Goal: Entertainment & Leisure: Browse casually

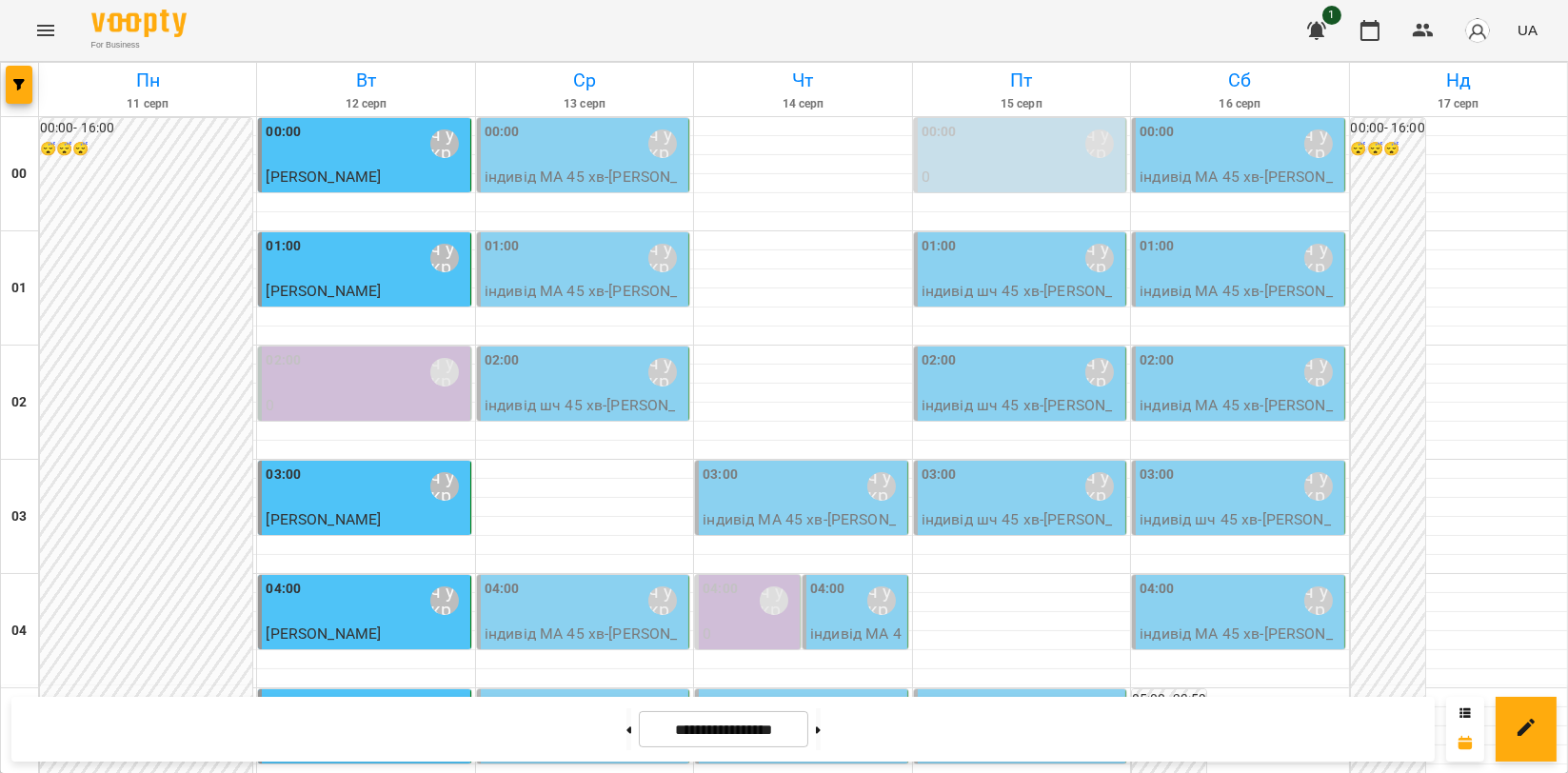
scroll to position [2114, 0]
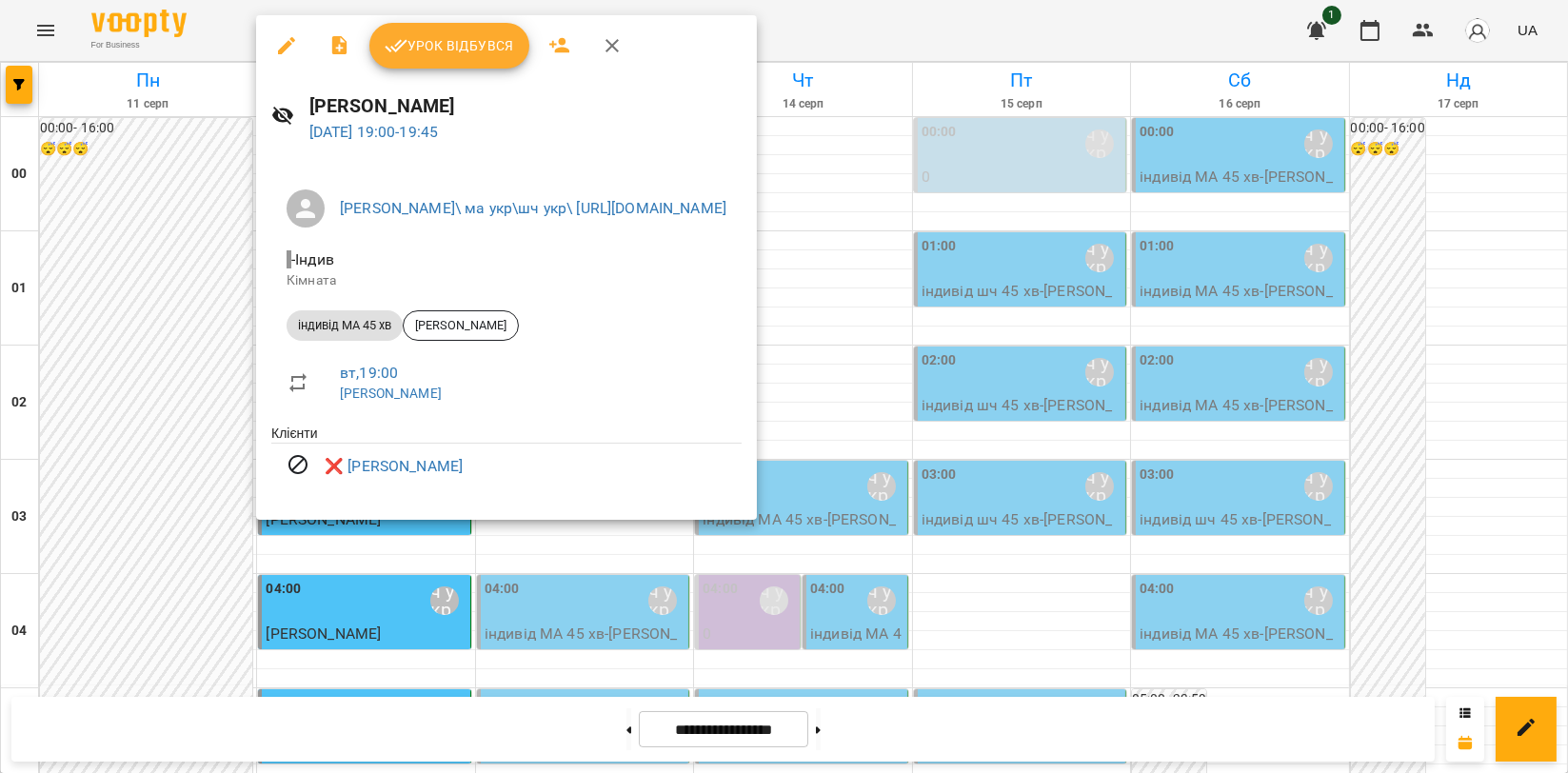
click at [616, 49] on icon "button" at bounding box center [611, 45] width 22 height 22
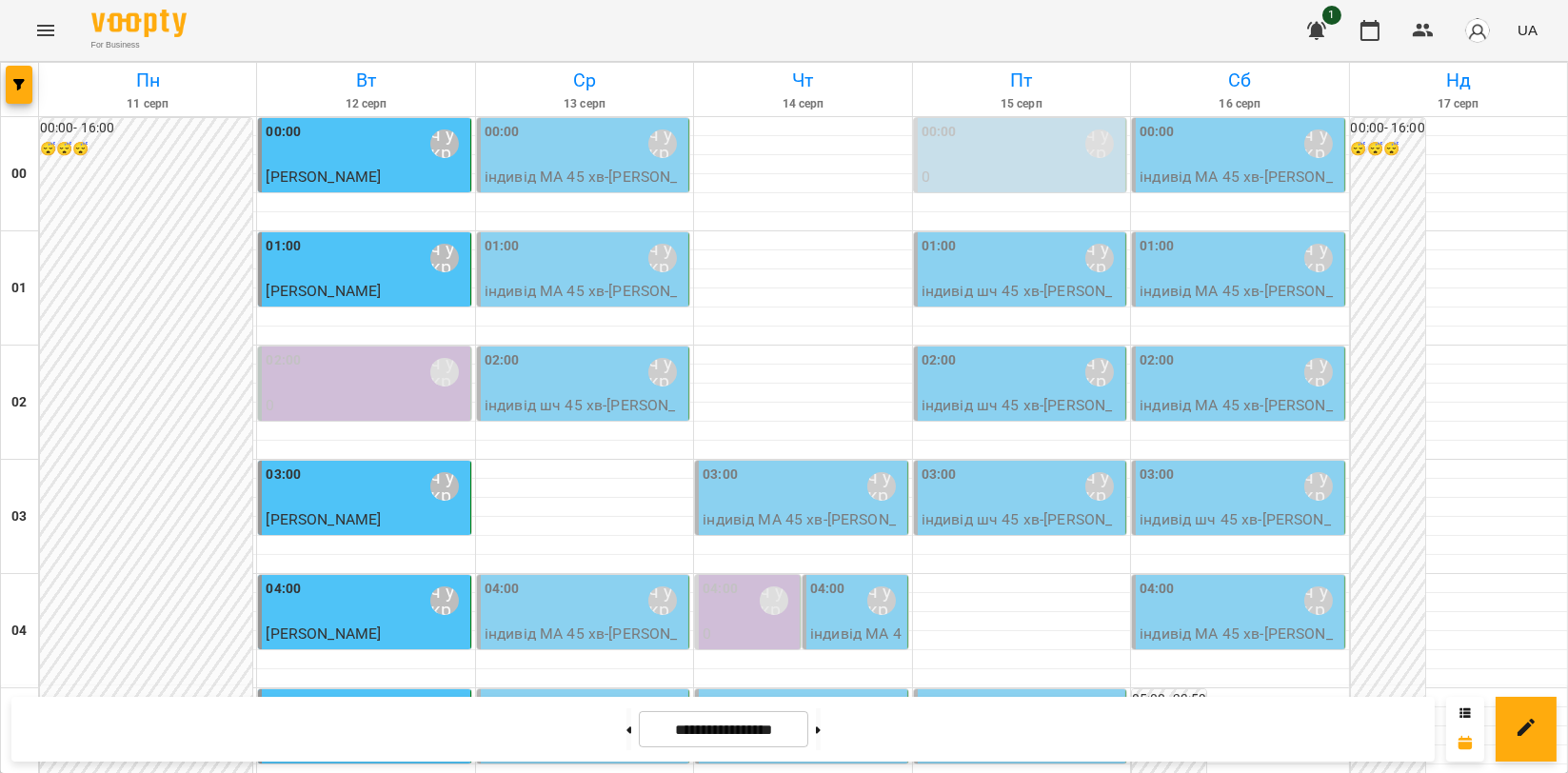
scroll to position [2170, 0]
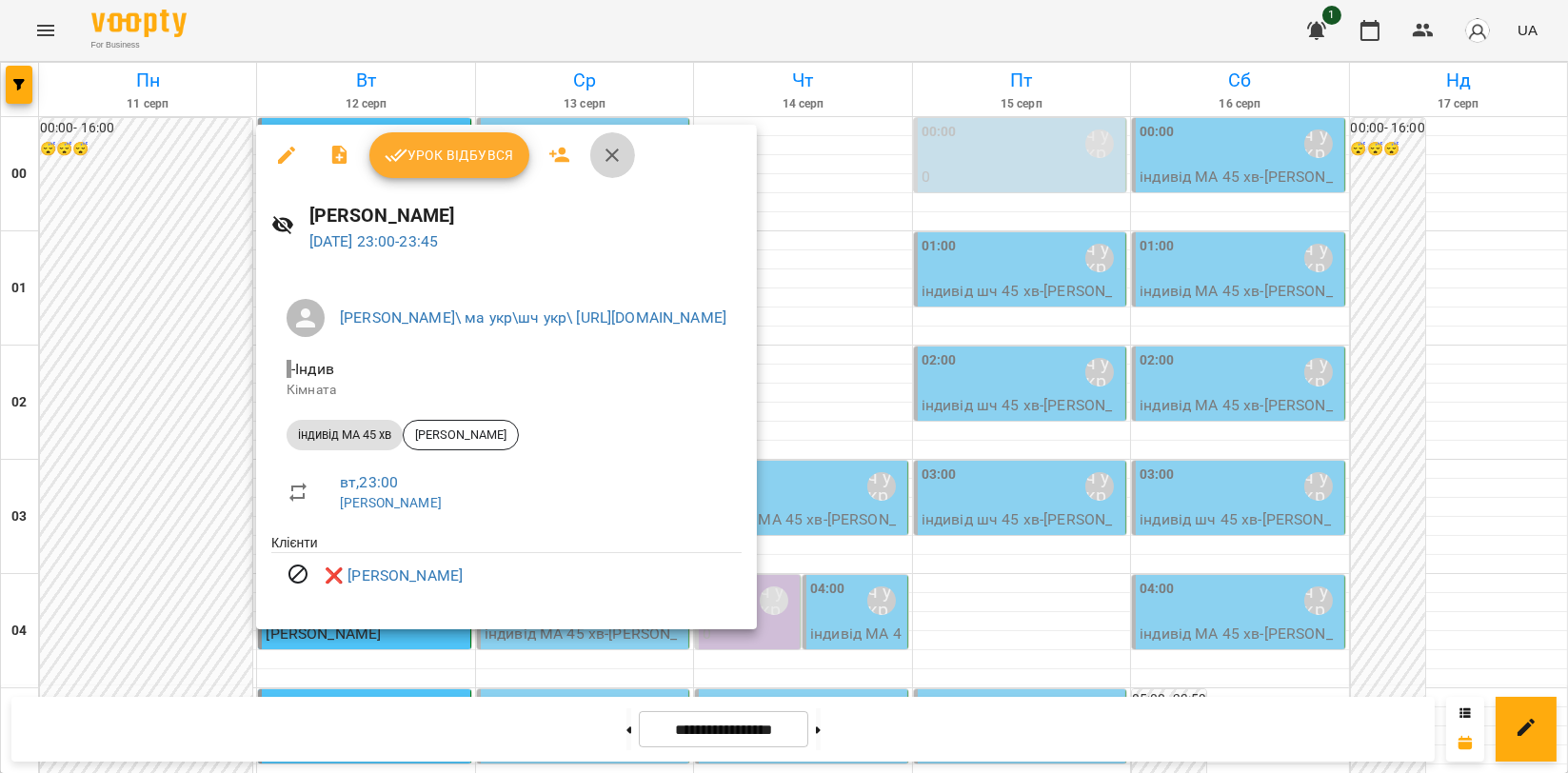
click at [589, 162] on button "button" at bounding box center [612, 154] width 46 height 46
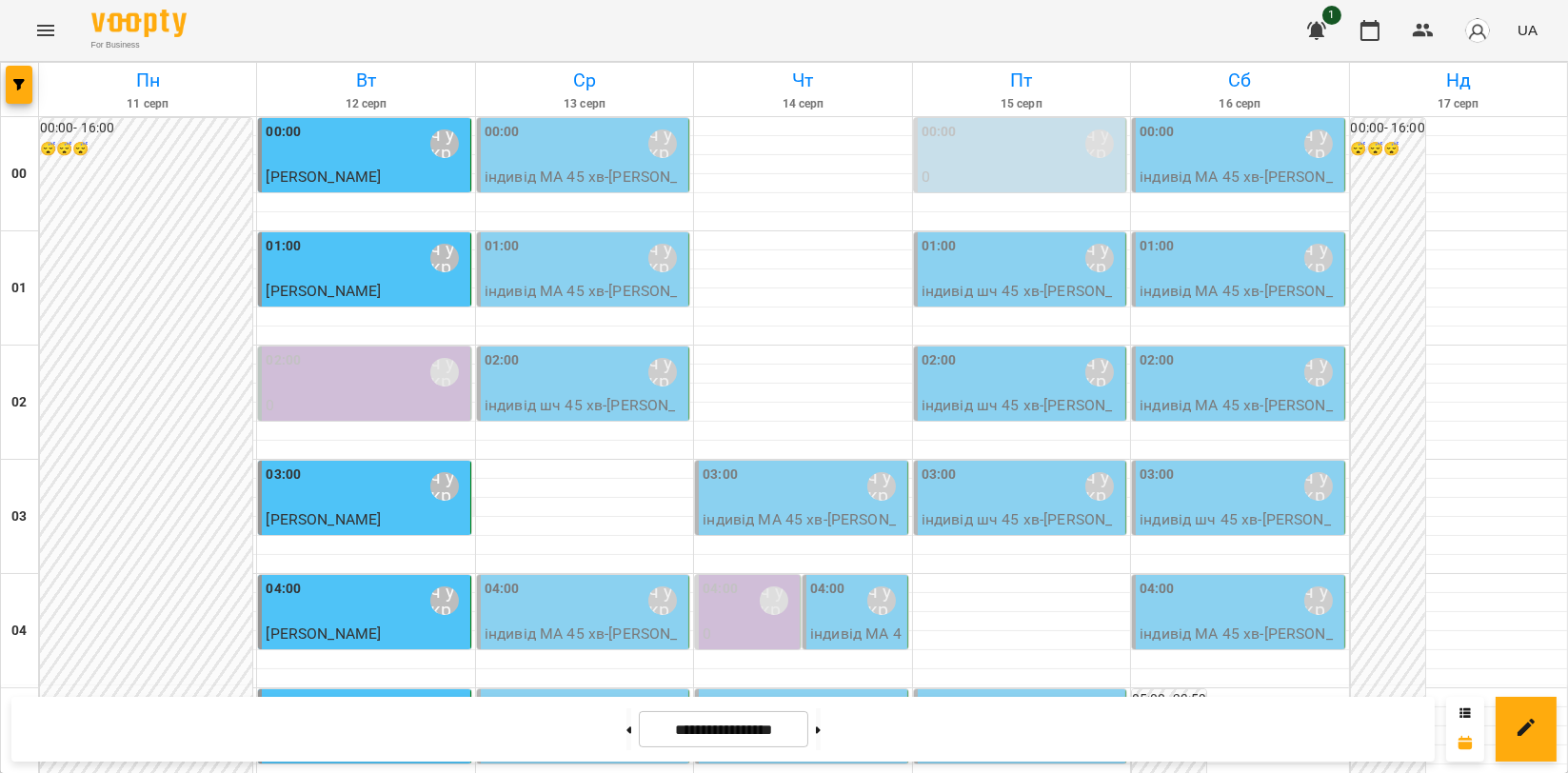
scroll to position [1585, 0]
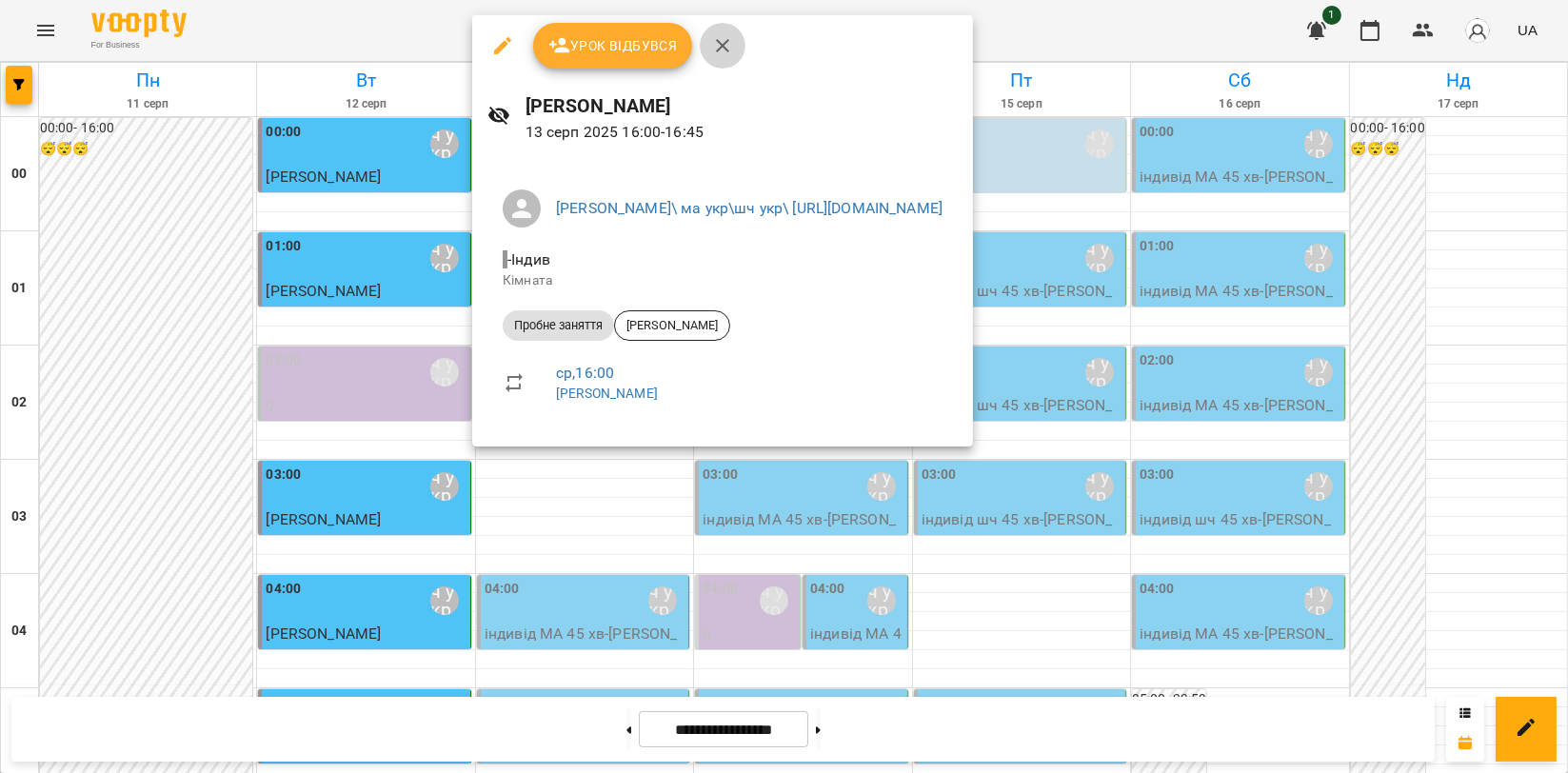
click at [722, 56] on icon "button" at bounding box center [721, 45] width 22 height 22
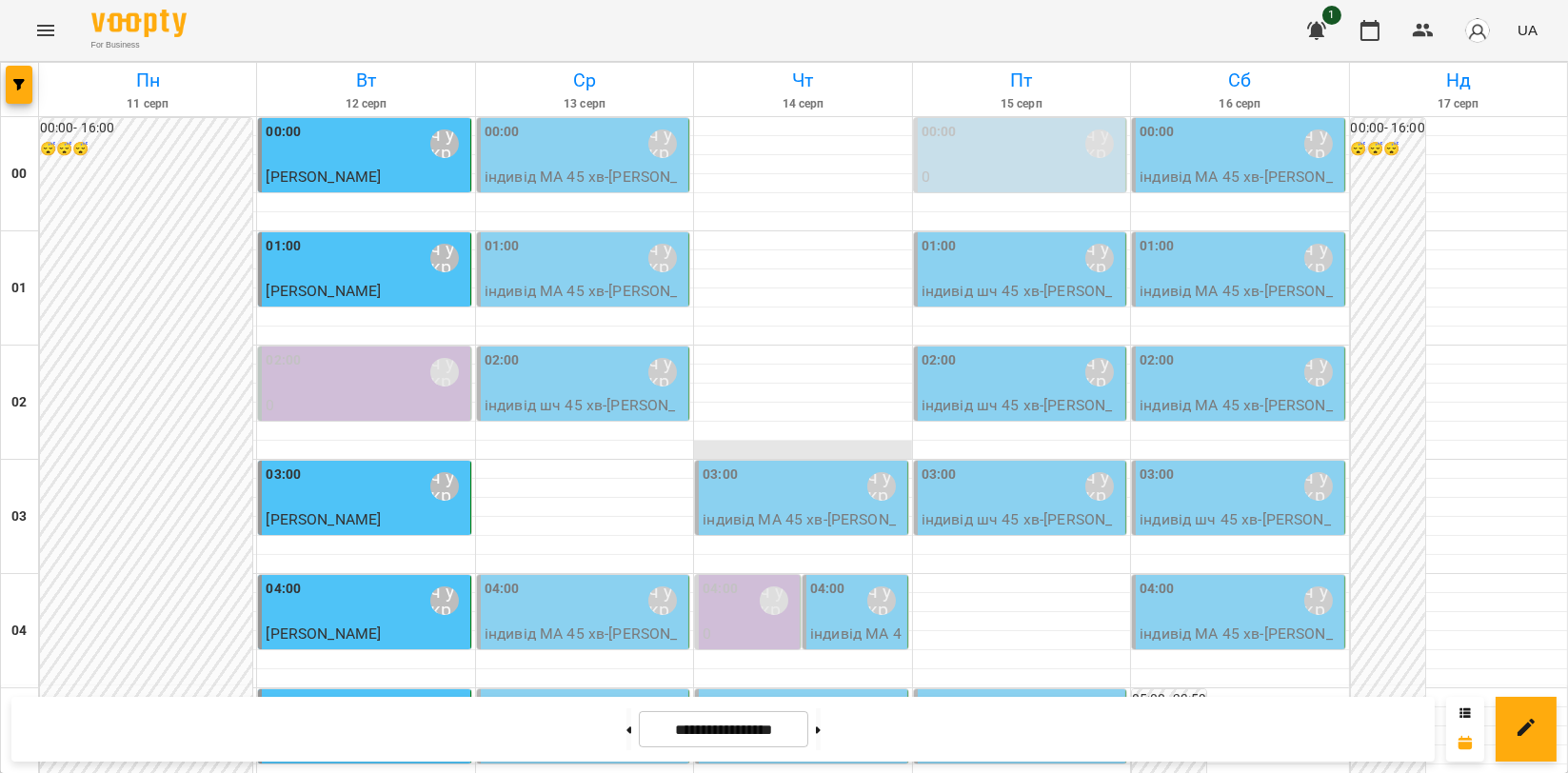
scroll to position [211, 0]
click at [822, 579] on div "04:00" at bounding box center [828, 600] width 35 height 44
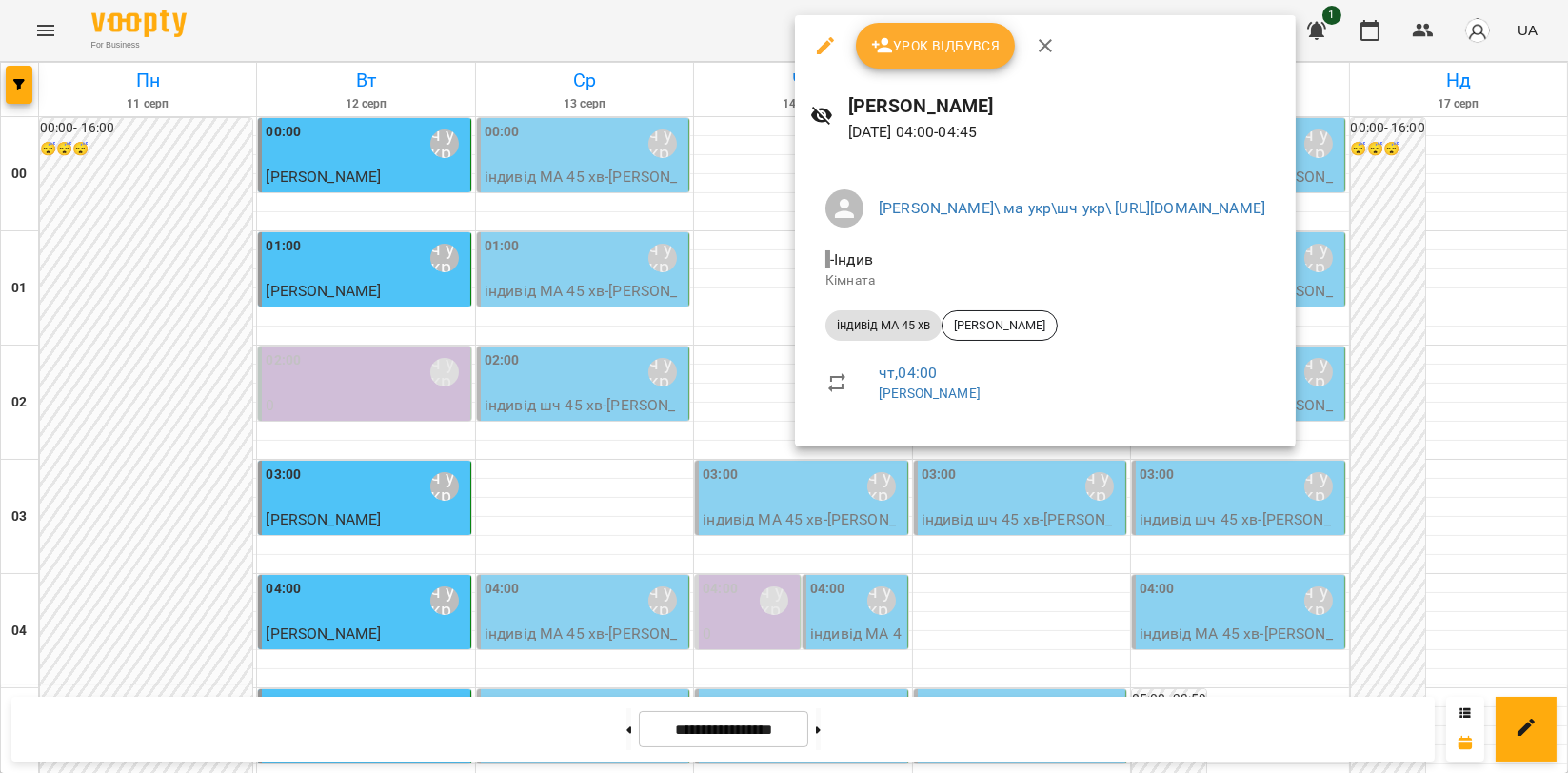
click at [1043, 59] on button "button" at bounding box center [1045, 45] width 46 height 46
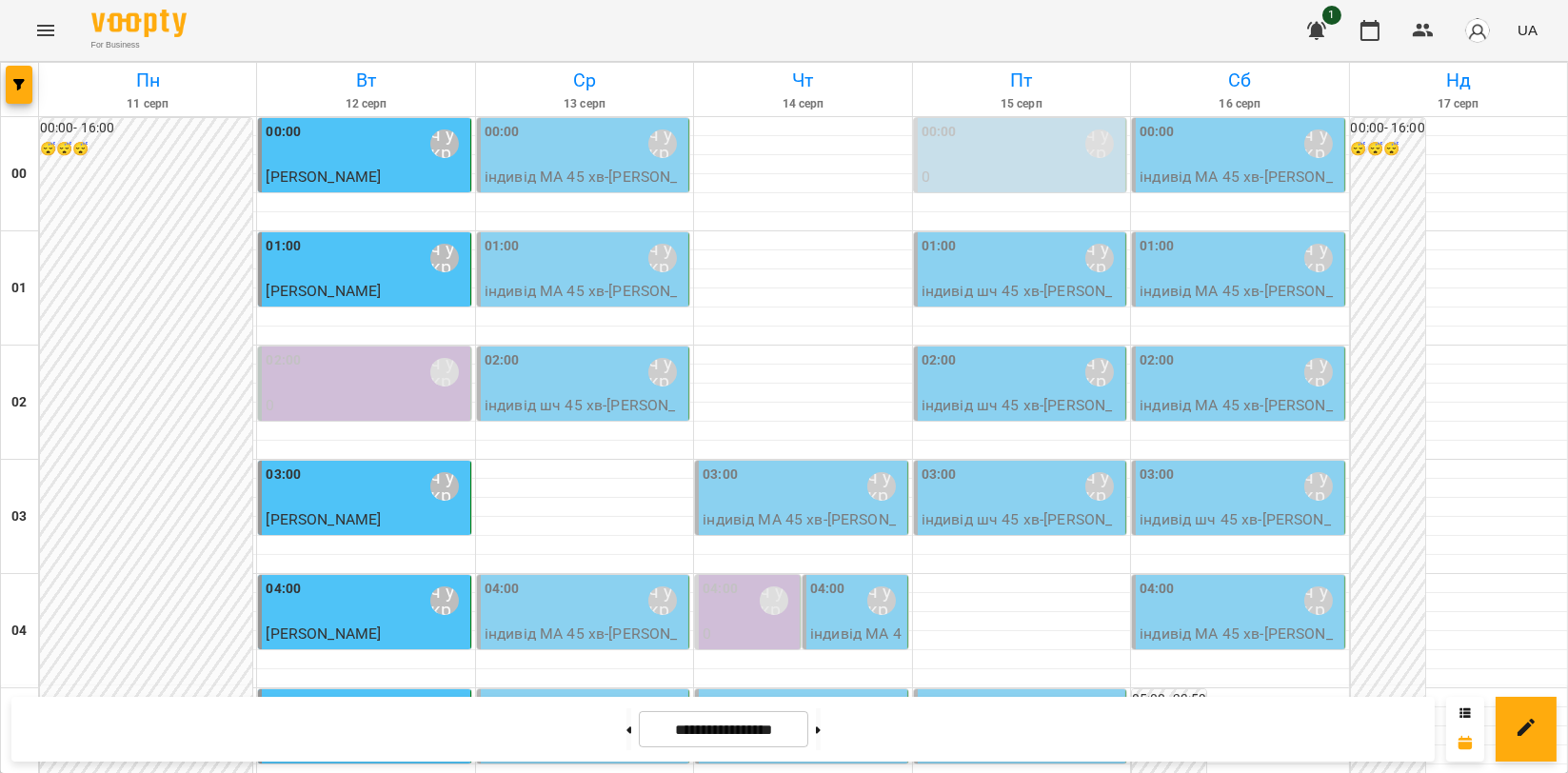
click at [844, 623] on p "індивід МА 45 хв - [PERSON_NAME]" at bounding box center [856, 656] width 93 height 67
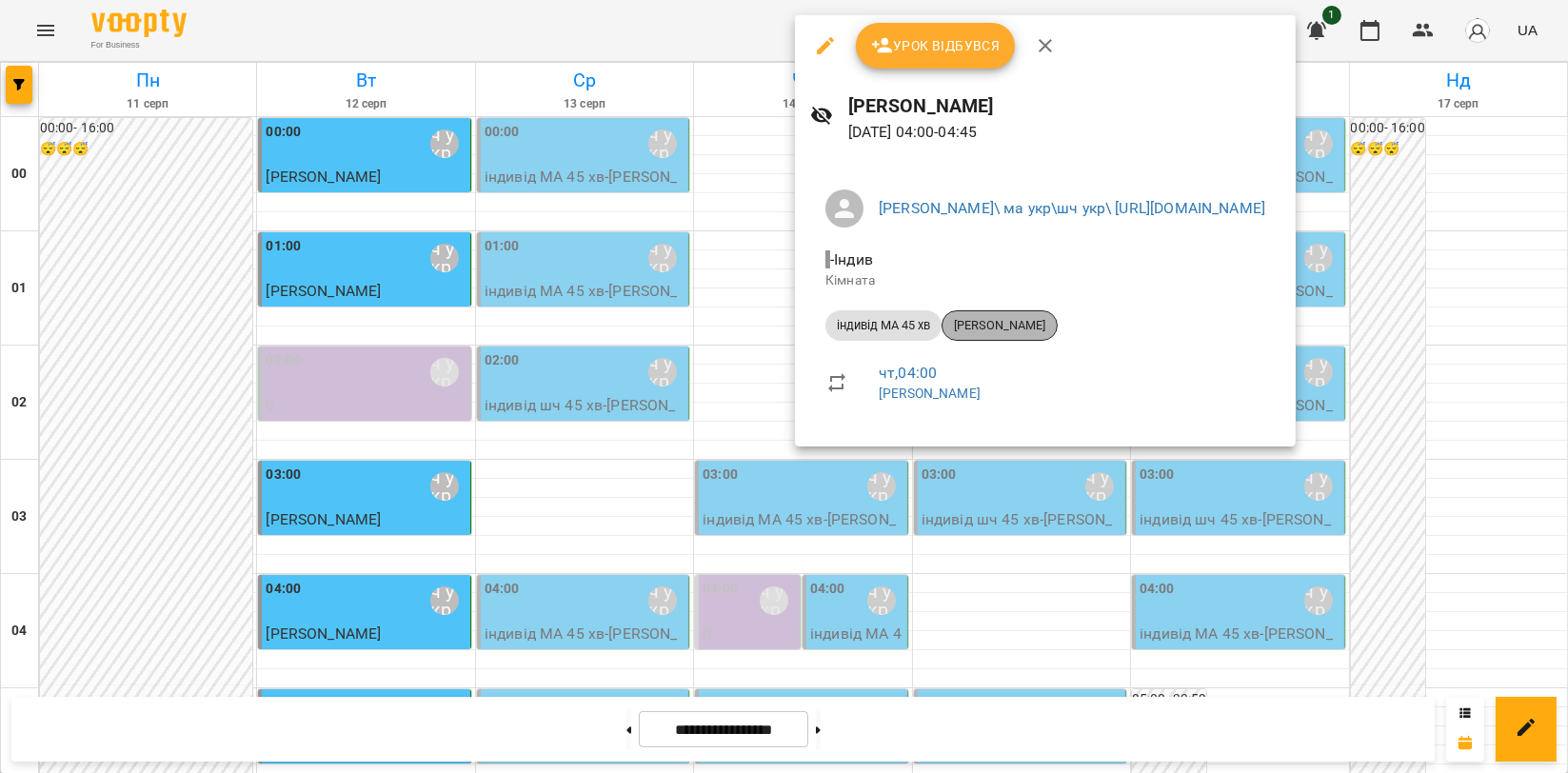
click at [1002, 335] on div "[PERSON_NAME]" at bounding box center [999, 324] width 116 height 30
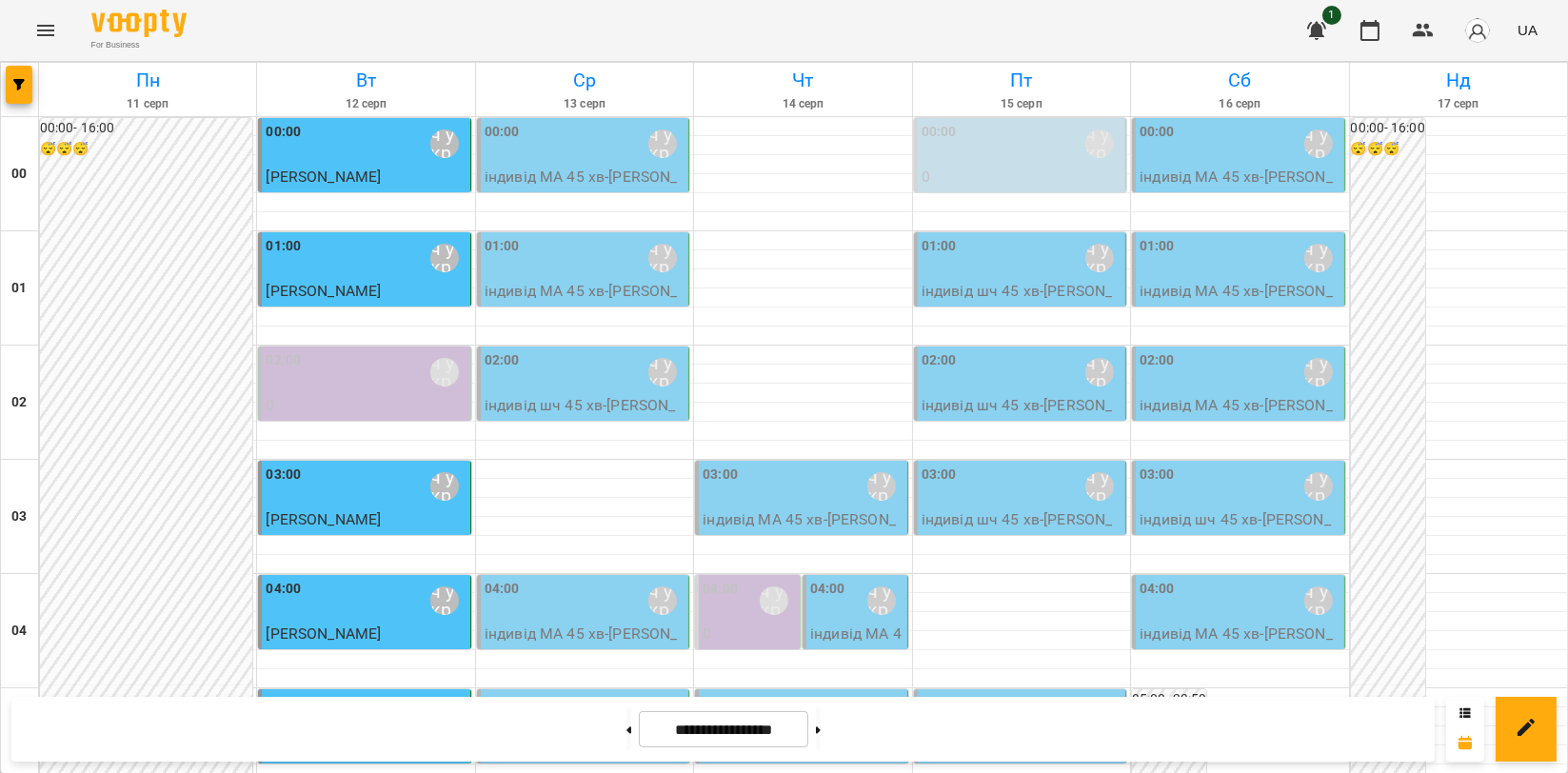
scroll to position [1585, 0]
click at [820, 734] on button at bounding box center [817, 728] width 5 height 42
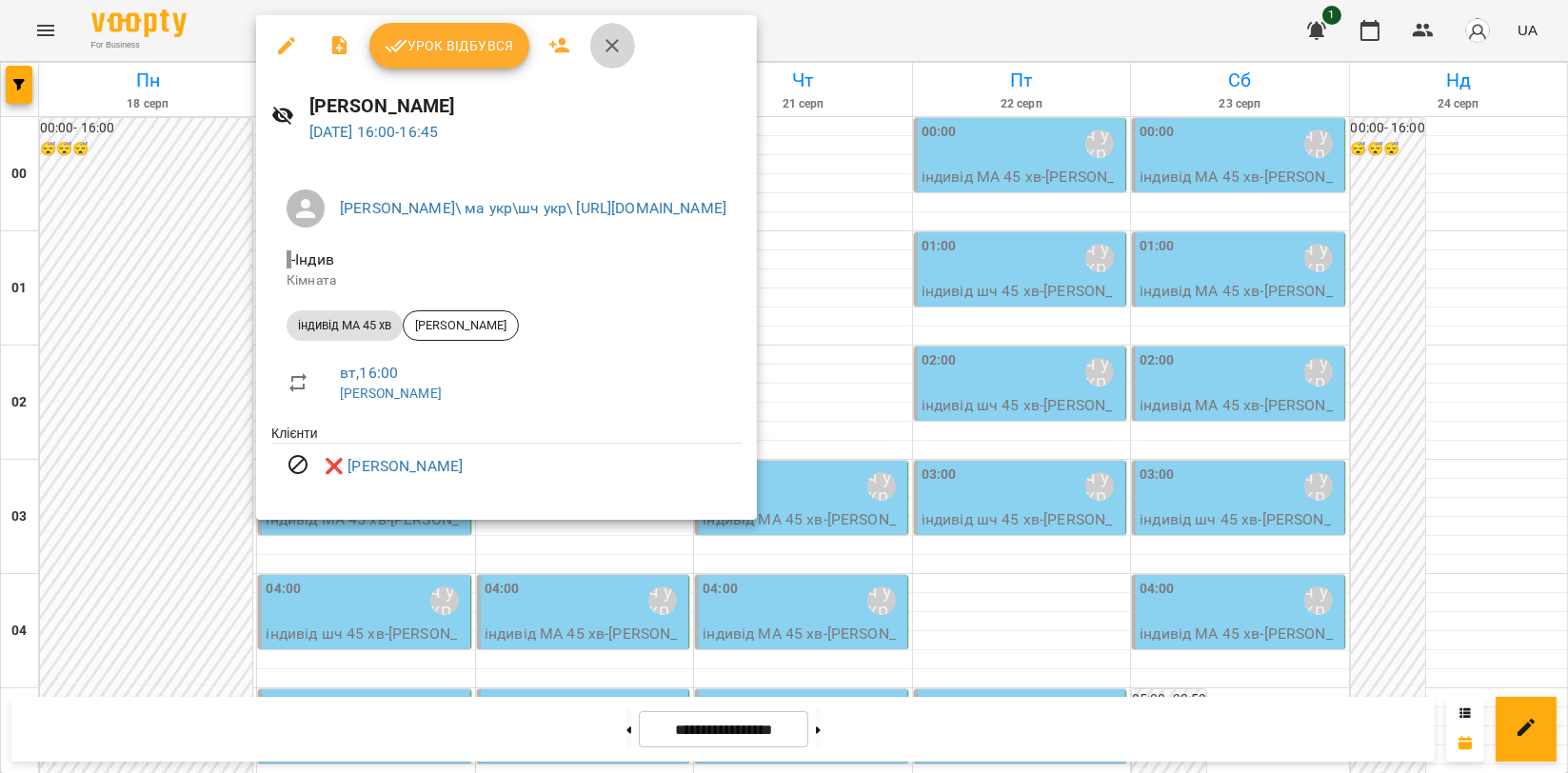
click at [607, 50] on icon "button" at bounding box center [612, 46] width 14 height 14
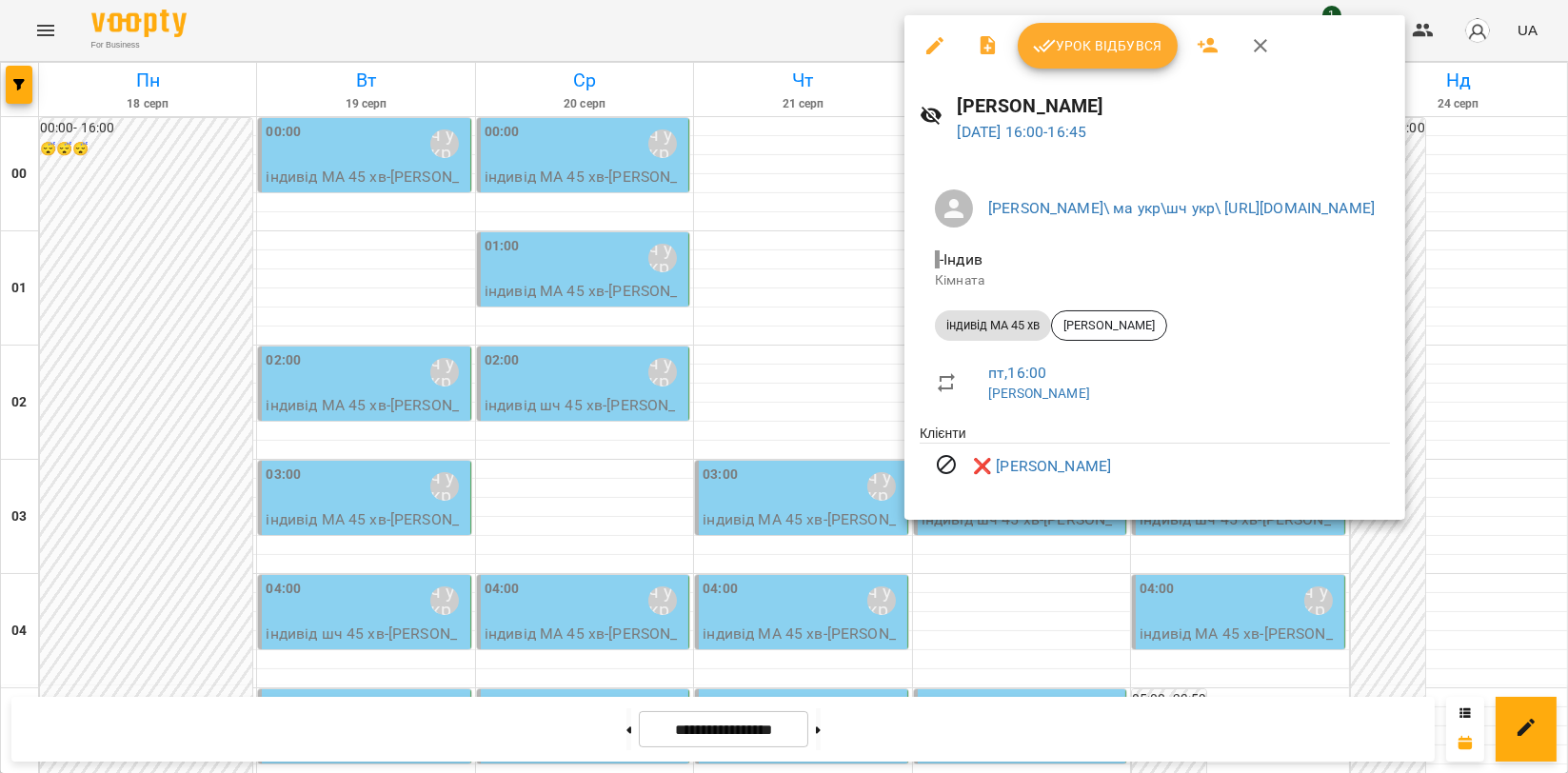
click at [1260, 35] on icon "button" at bounding box center [1259, 45] width 22 height 22
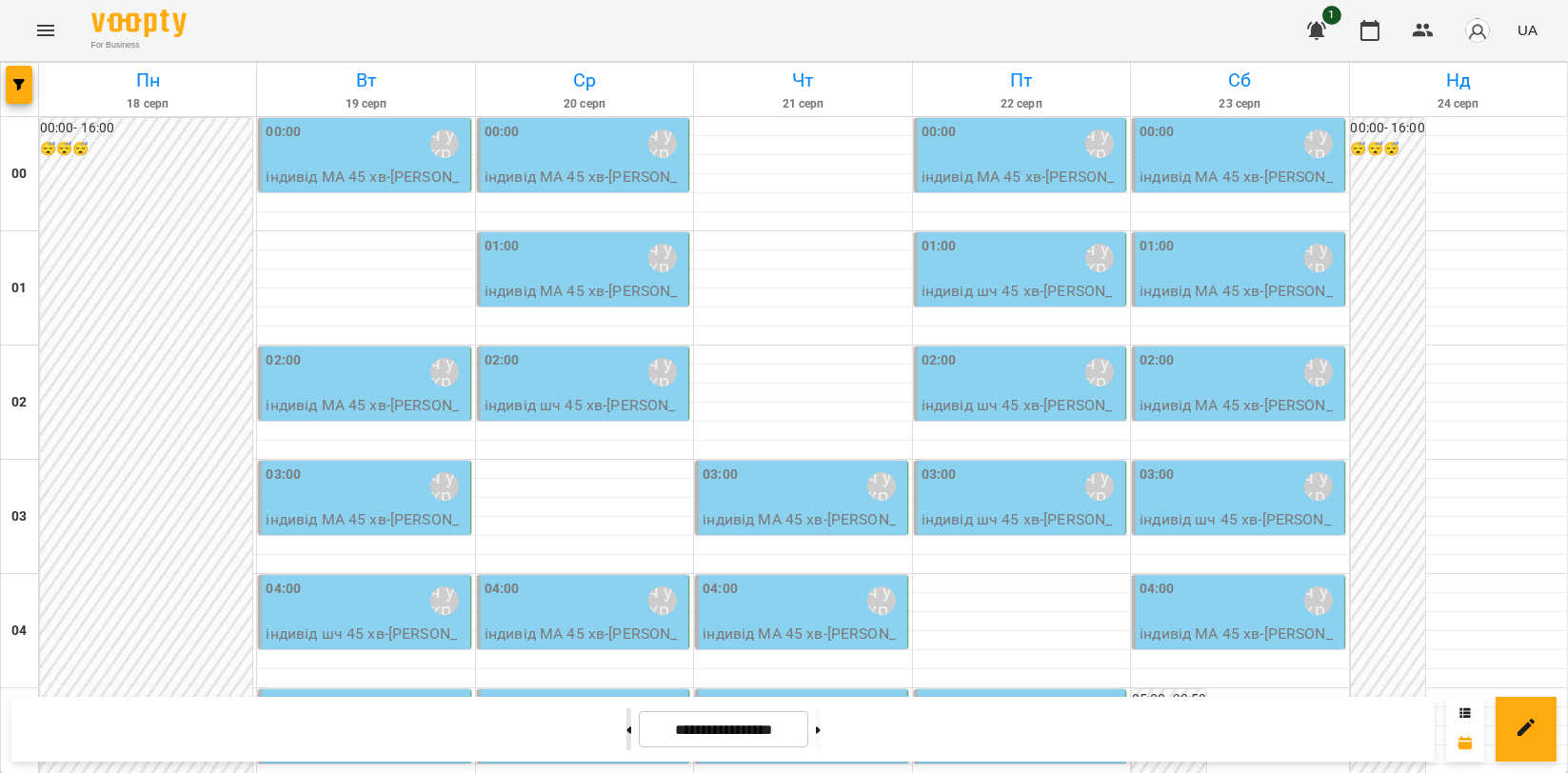
click at [627, 721] on button at bounding box center [629, 728] width 5 height 42
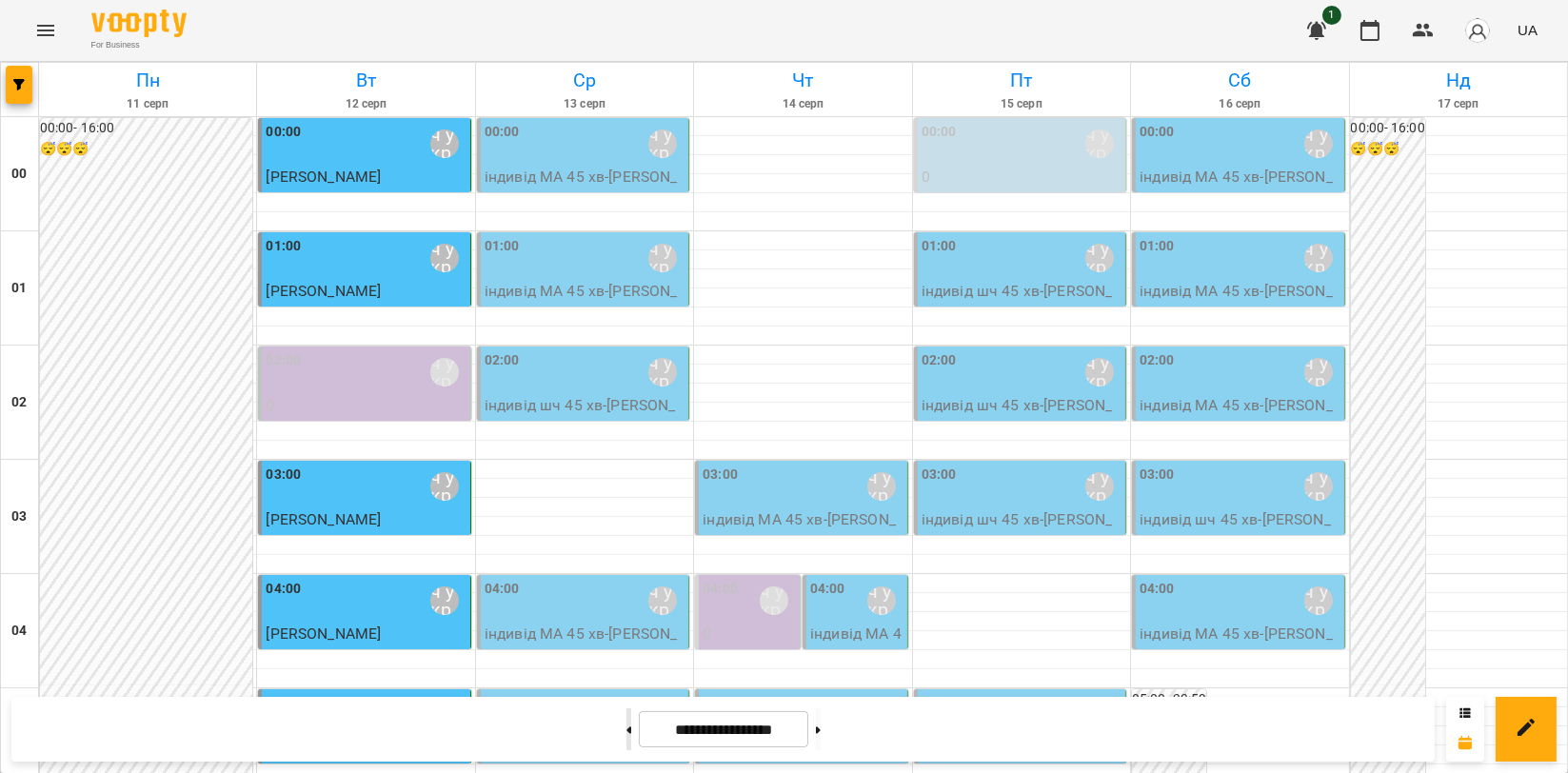
click at [627, 718] on button at bounding box center [629, 728] width 5 height 42
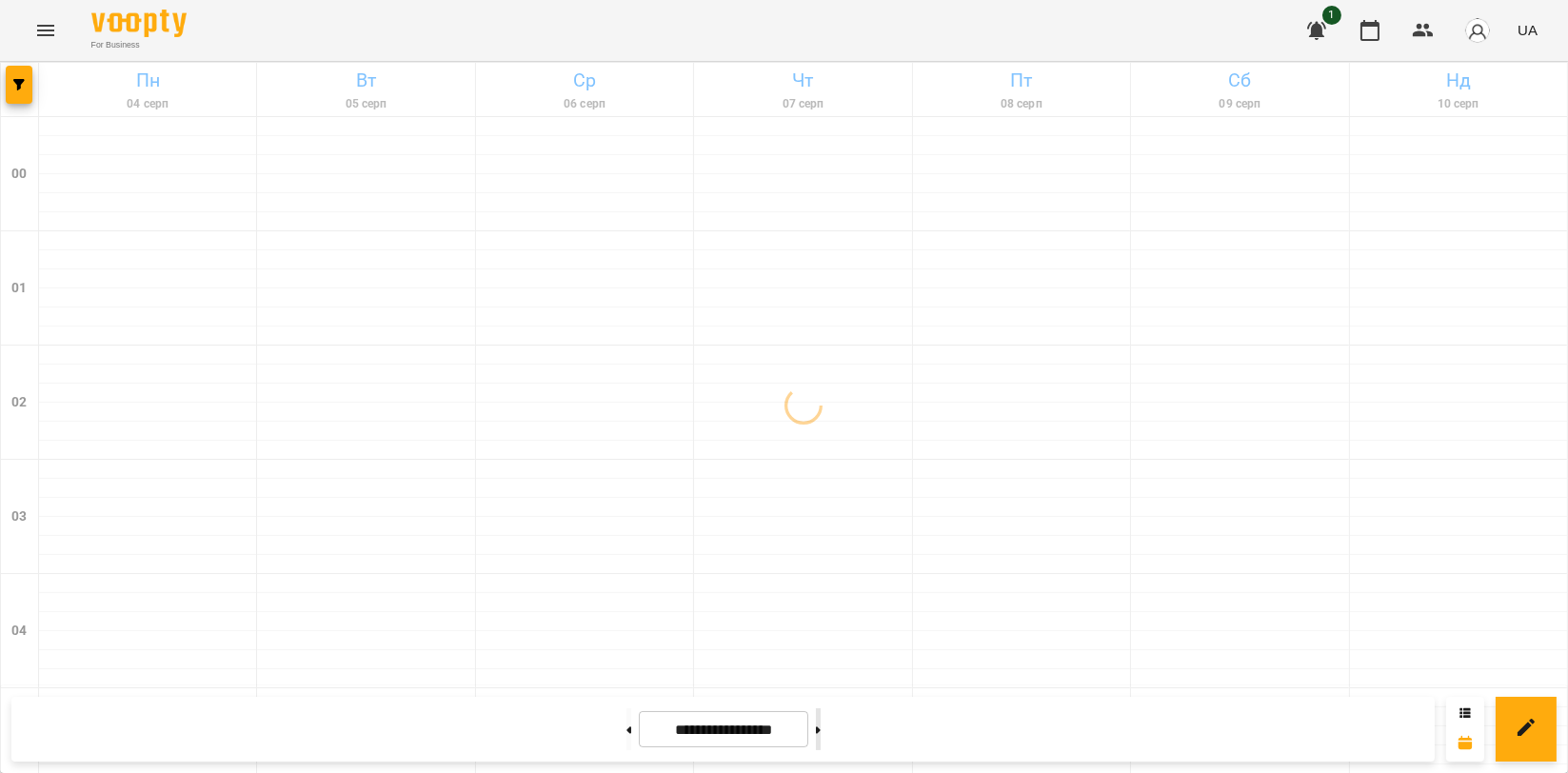
click at [820, 735] on button at bounding box center [817, 728] width 5 height 42
type input "**********"
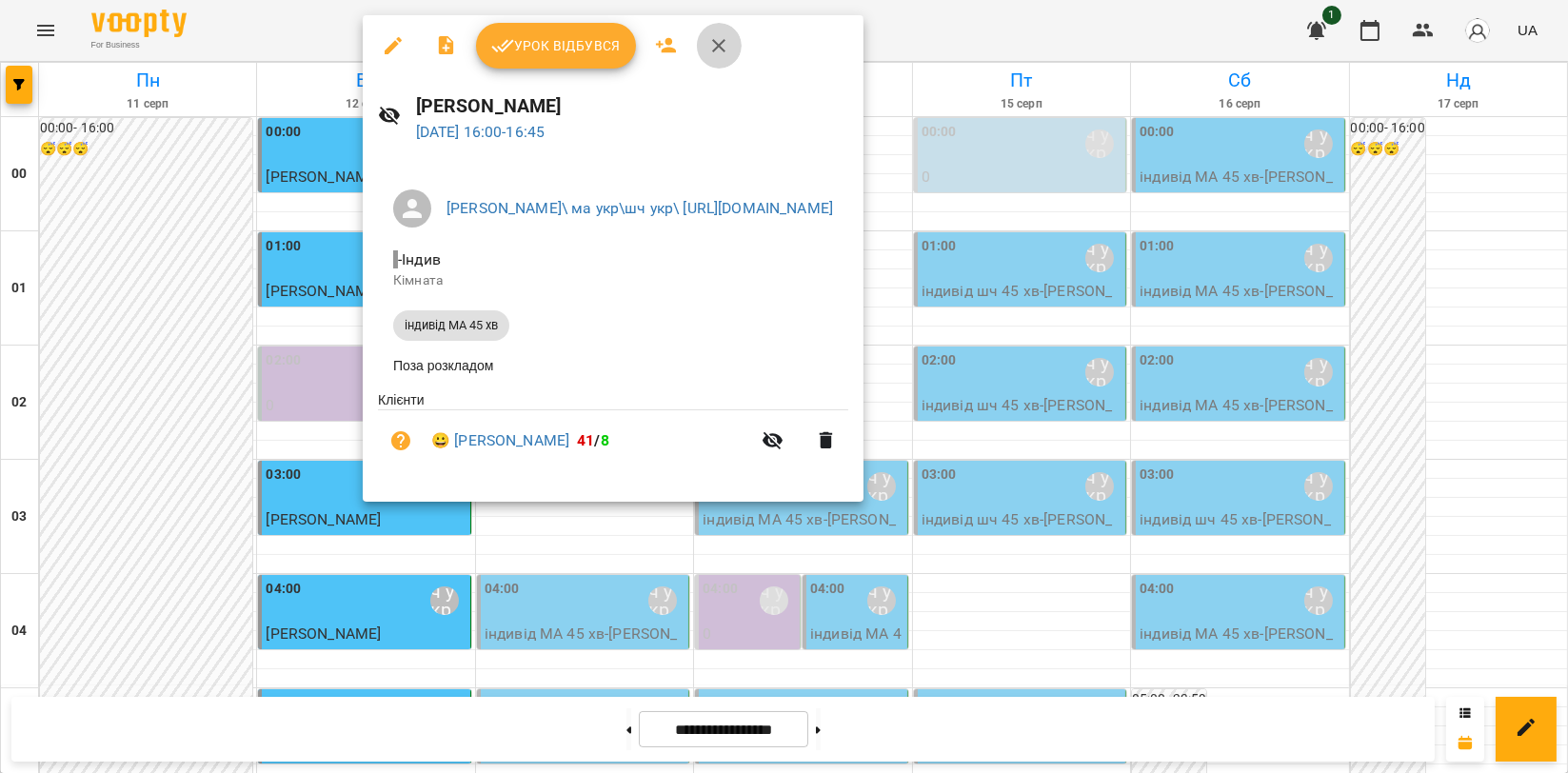
click at [714, 45] on icon "button" at bounding box center [718, 45] width 22 height 22
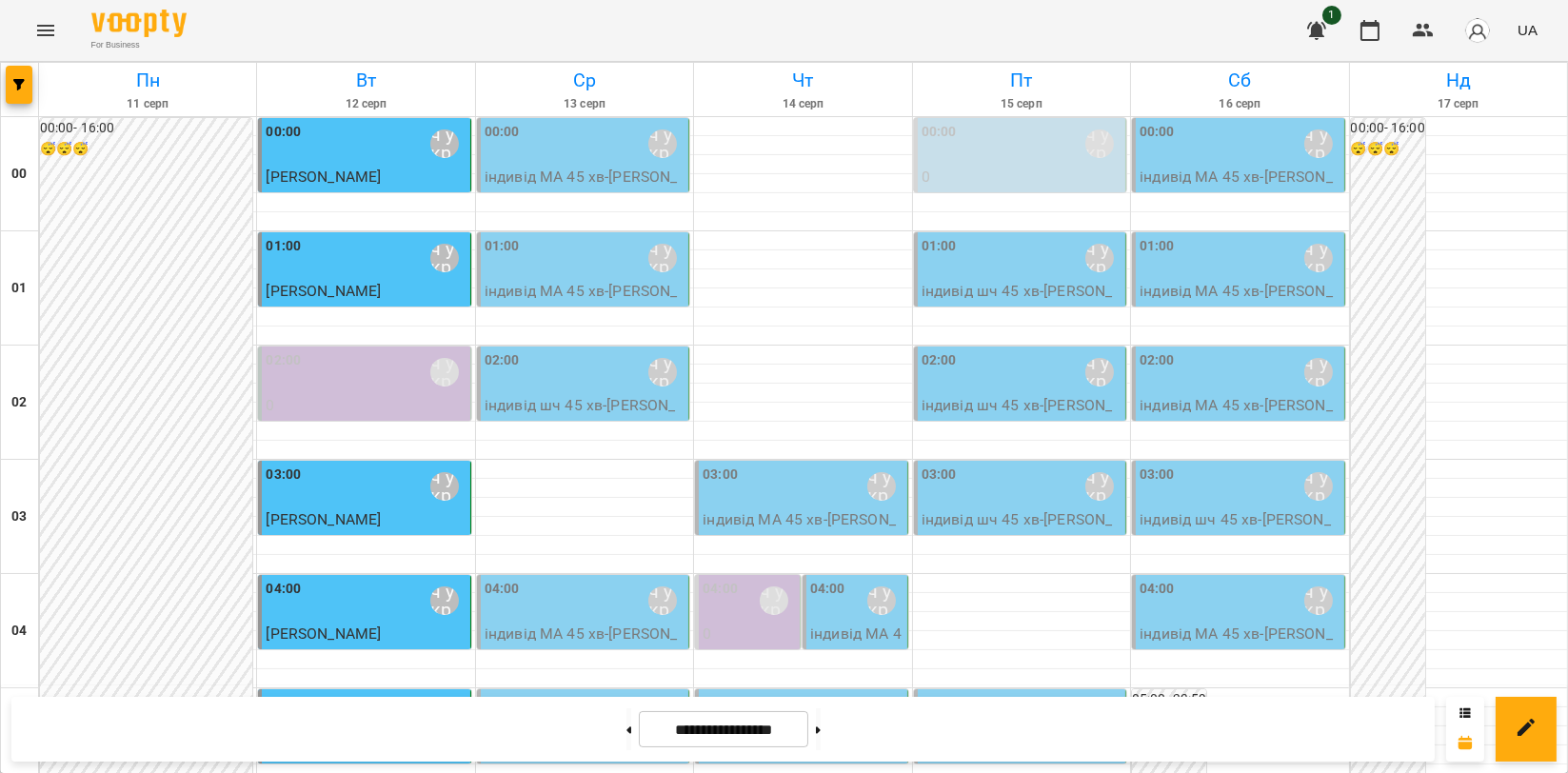
scroll to position [1643, 0]
click at [50, 21] on icon "Menu" at bounding box center [45, 29] width 22 height 22
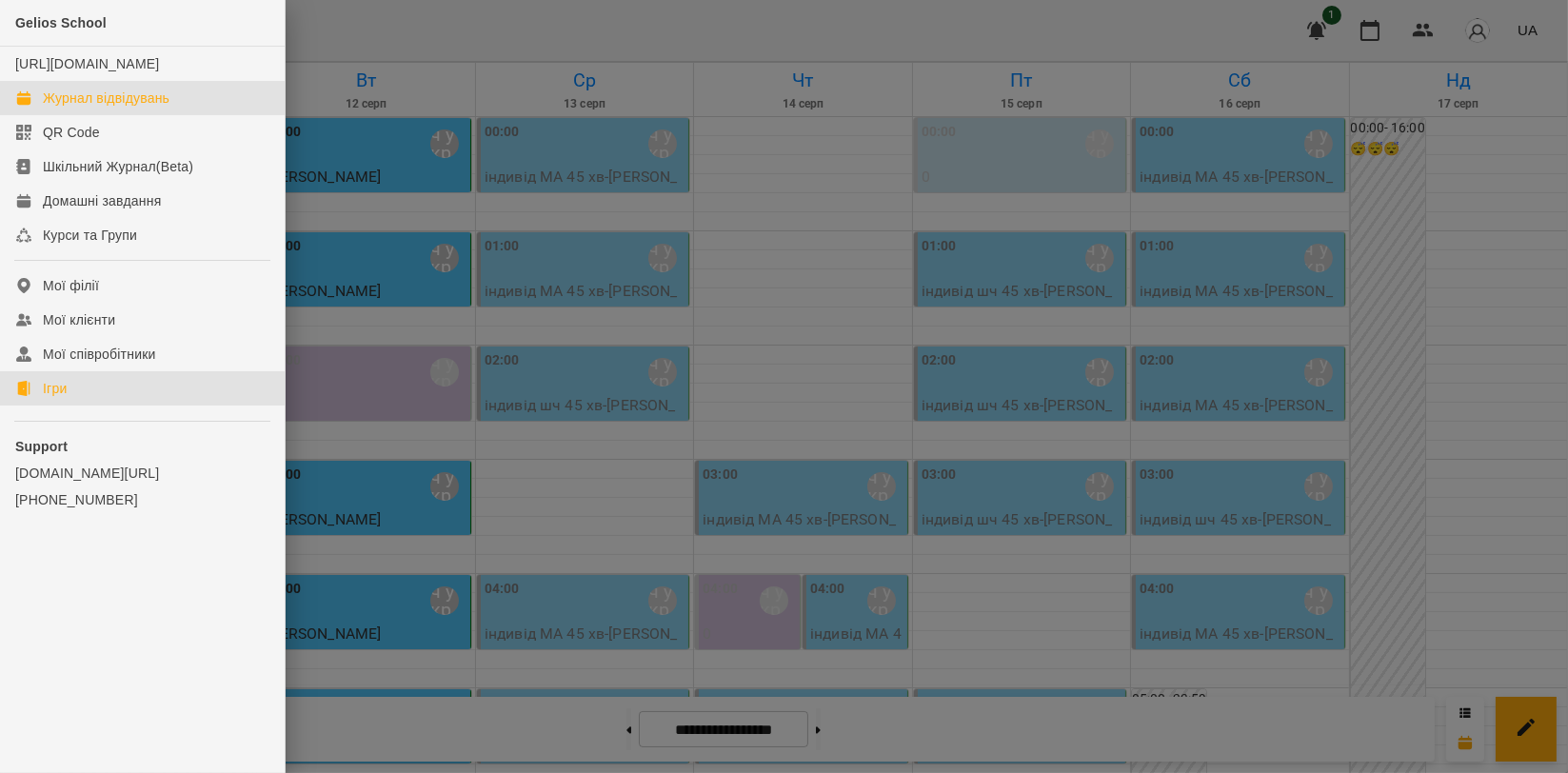
click at [211, 406] on link "Ігри" at bounding box center [142, 388] width 284 height 34
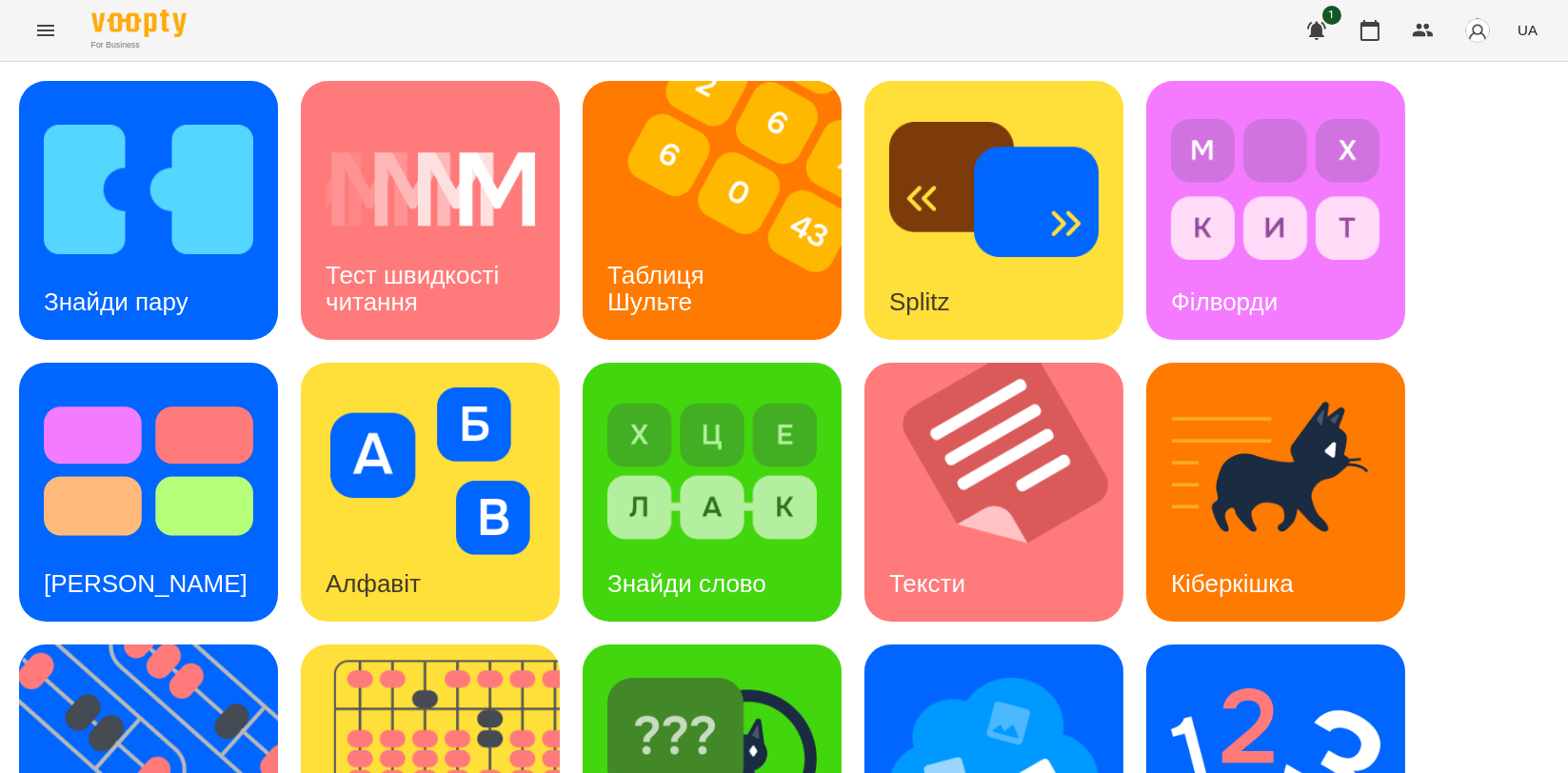
scroll to position [317, 0]
click at [522, 644] on img at bounding box center [442, 773] width 283 height 259
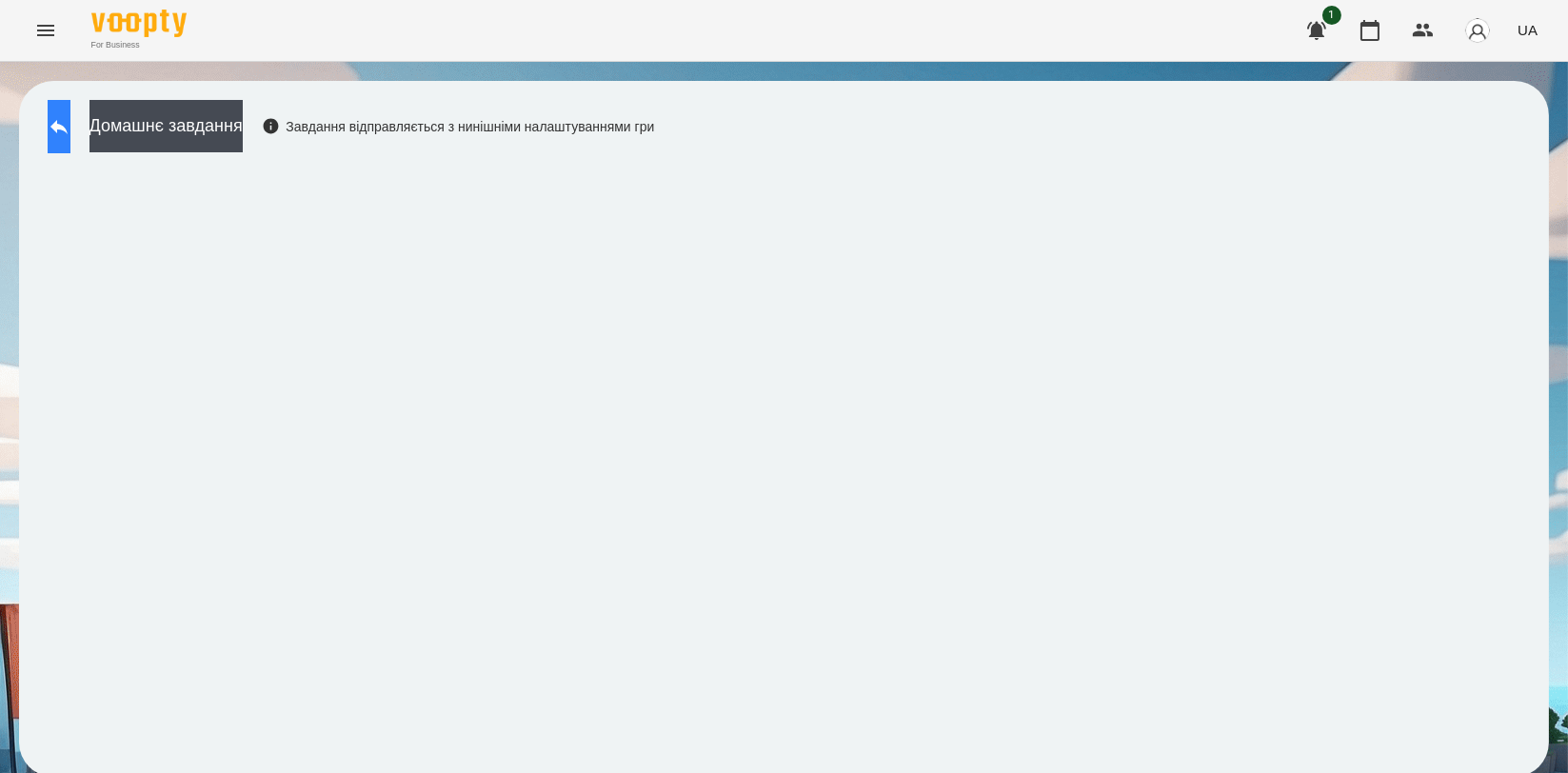
click at [67, 124] on icon at bounding box center [60, 127] width 18 height 15
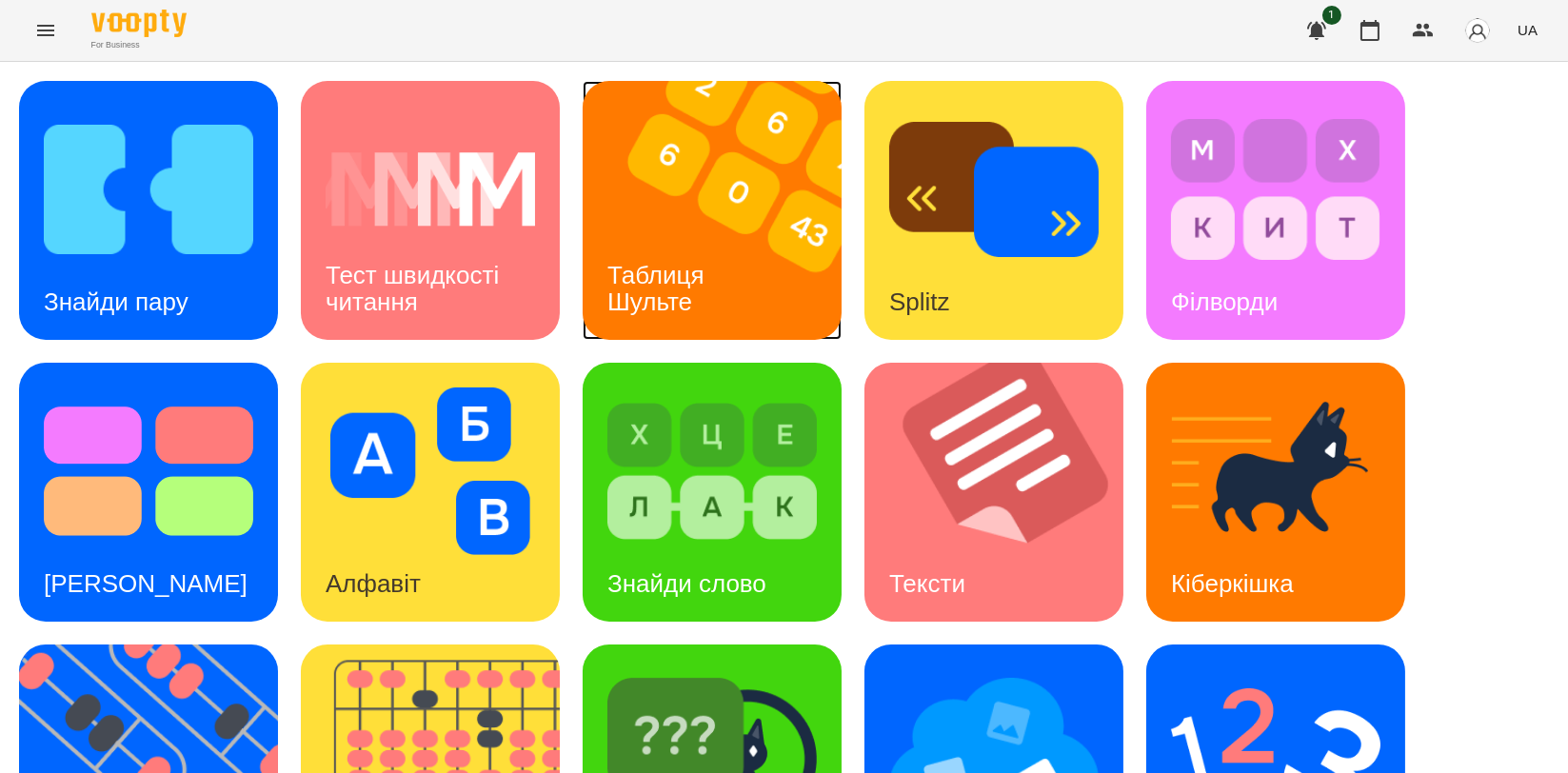
click at [710, 249] on div "Таблиця Шульте" at bounding box center [659, 288] width 153 height 102
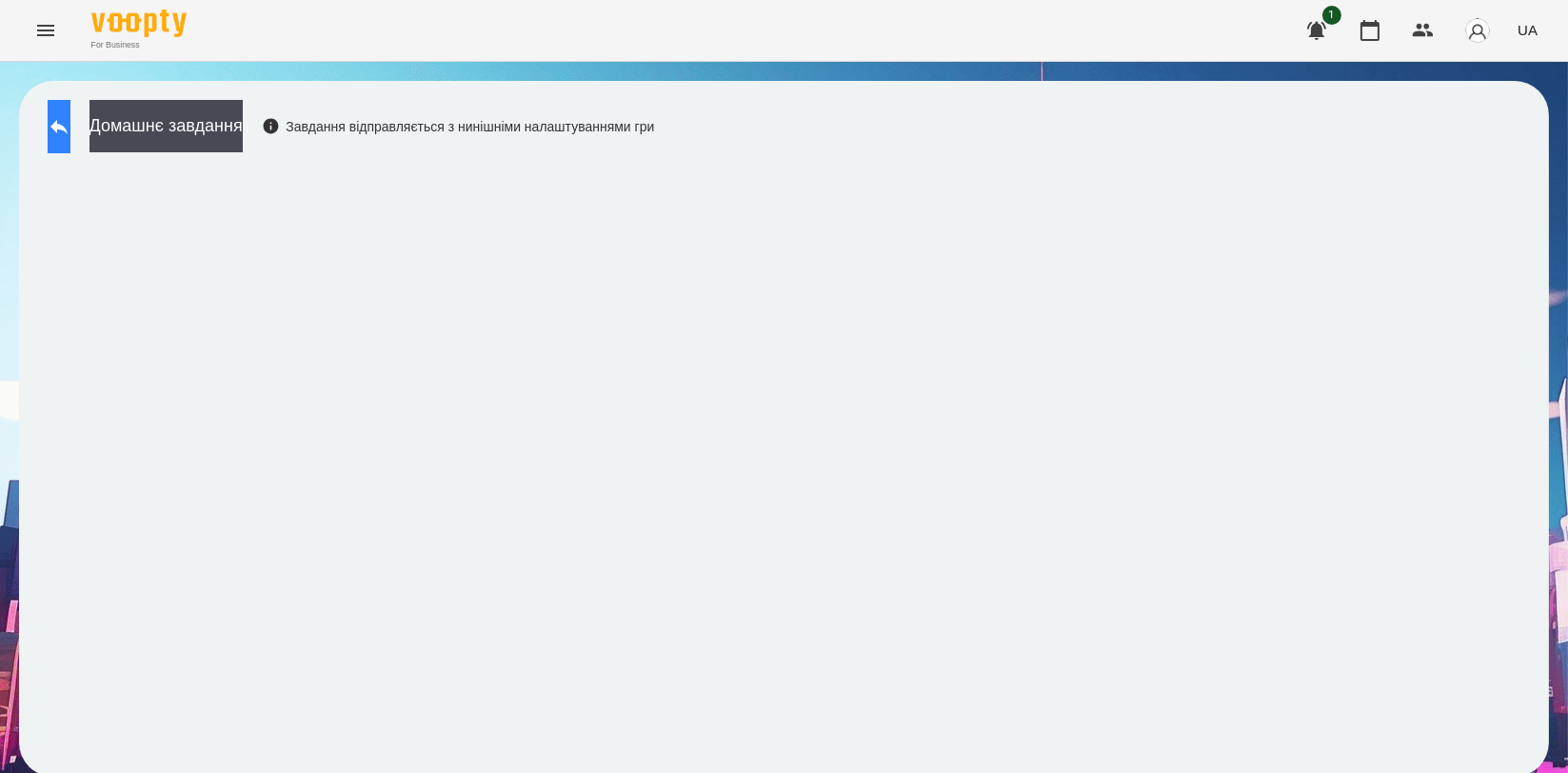
click at [70, 135] on button at bounding box center [59, 126] width 22 height 54
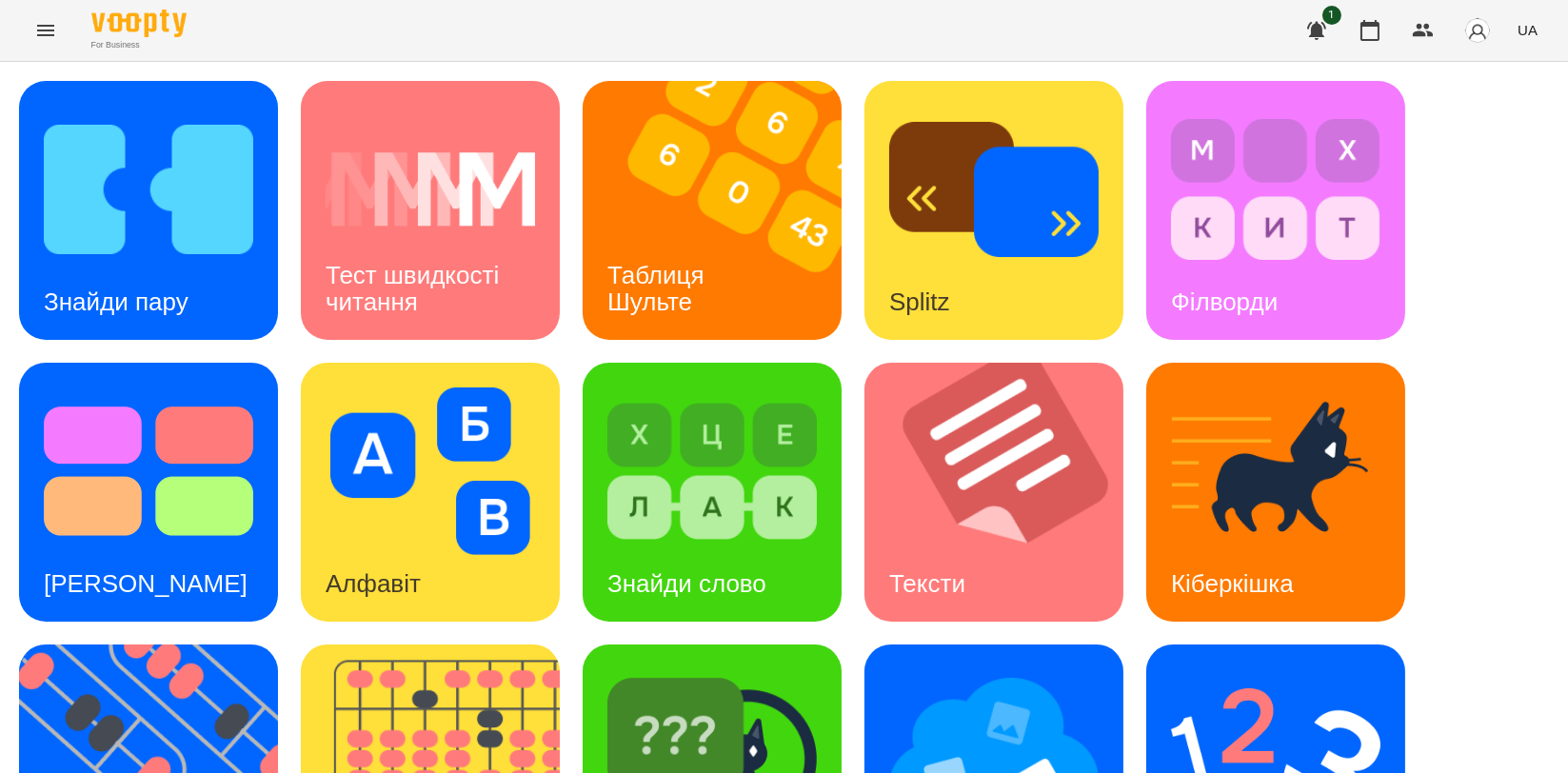
scroll to position [422, 0]
click at [94, 644] on img at bounding box center [159, 773] width 283 height 259
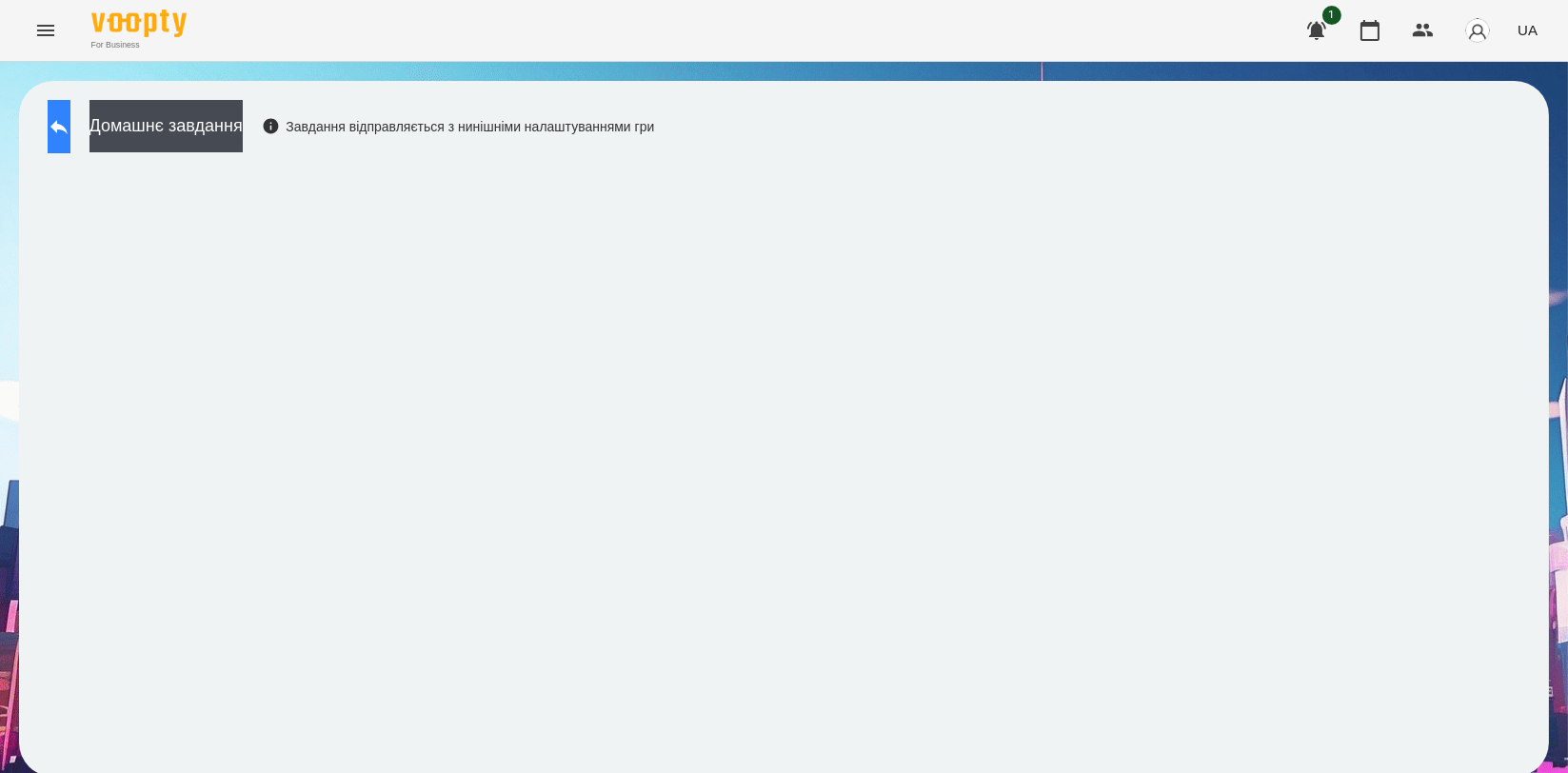
click at [70, 143] on button at bounding box center [59, 126] width 22 height 54
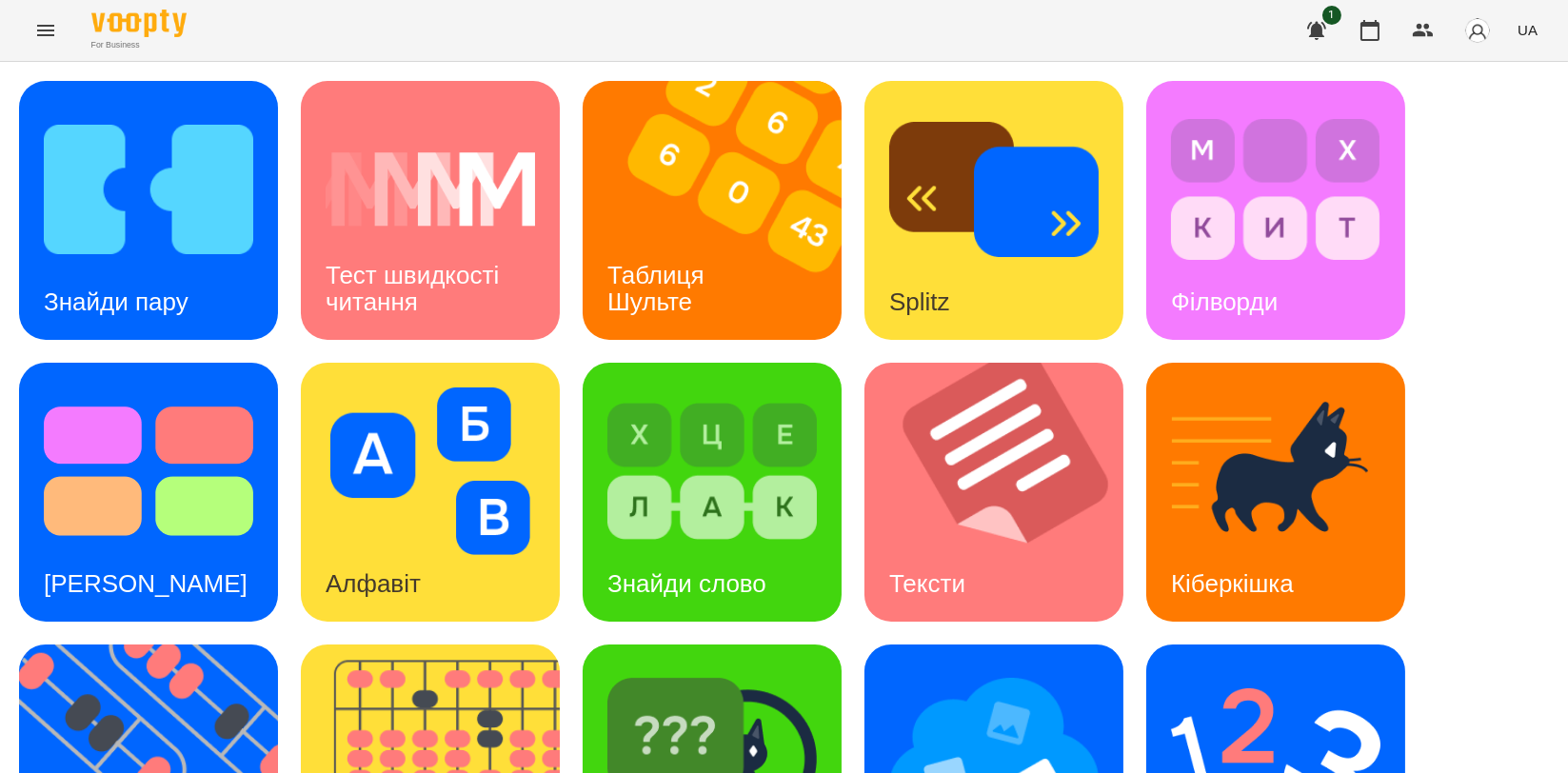
scroll to position [431, 0]
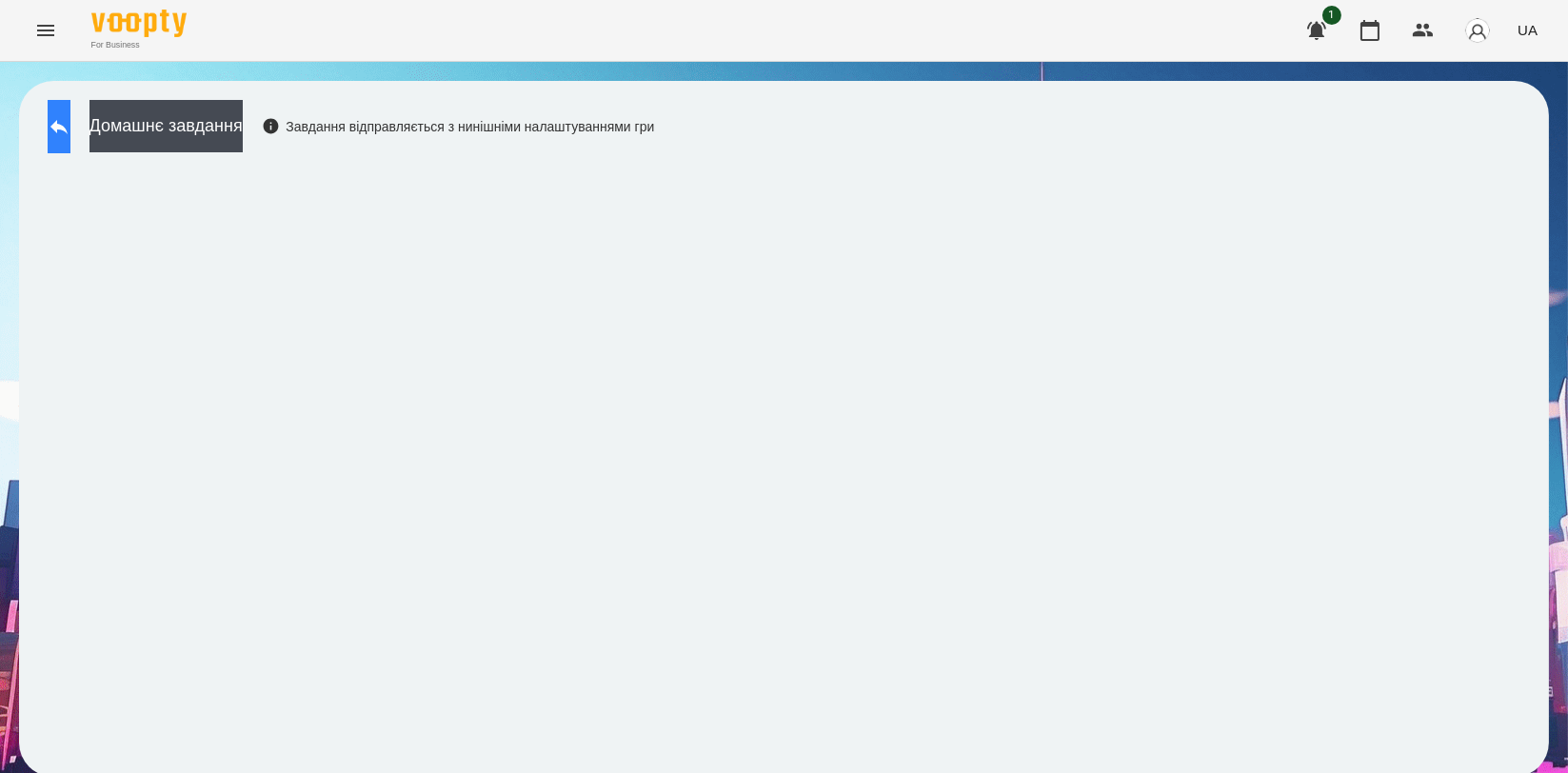
click at [70, 111] on button at bounding box center [59, 126] width 22 height 54
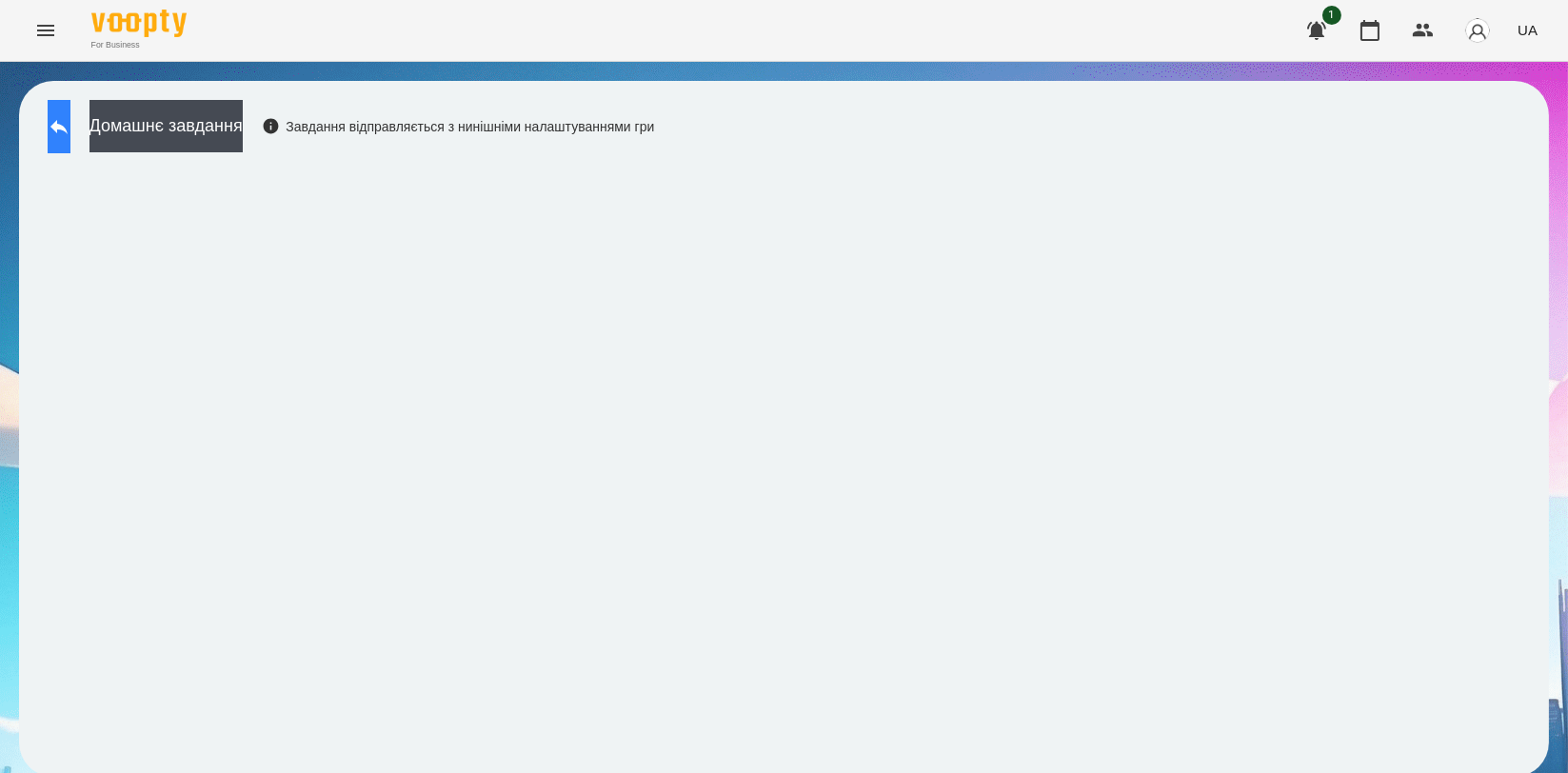
click at [70, 109] on button at bounding box center [59, 126] width 22 height 54
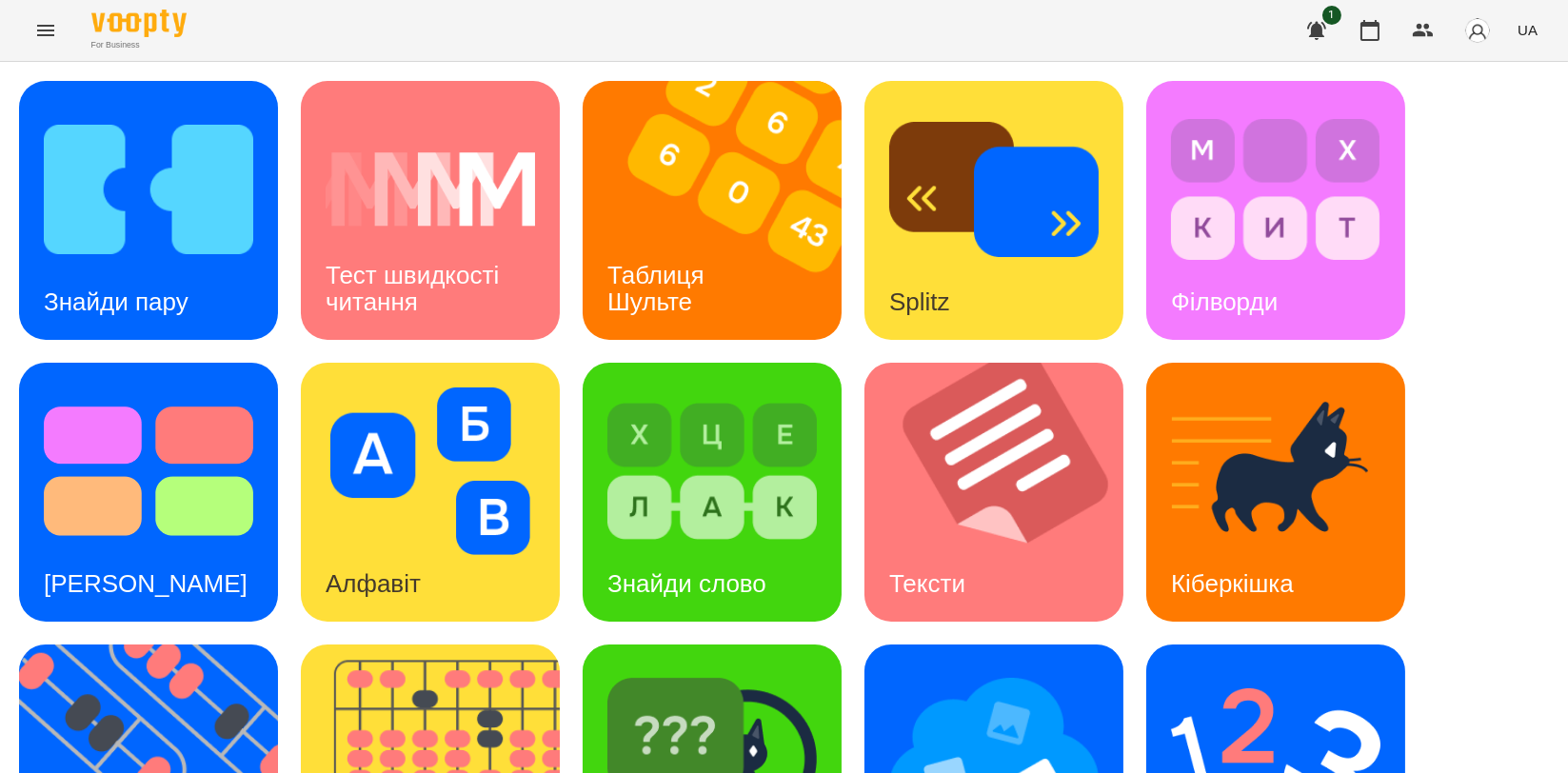
scroll to position [317, 0]
click at [1224, 668] on img at bounding box center [1276, 752] width 209 height 167
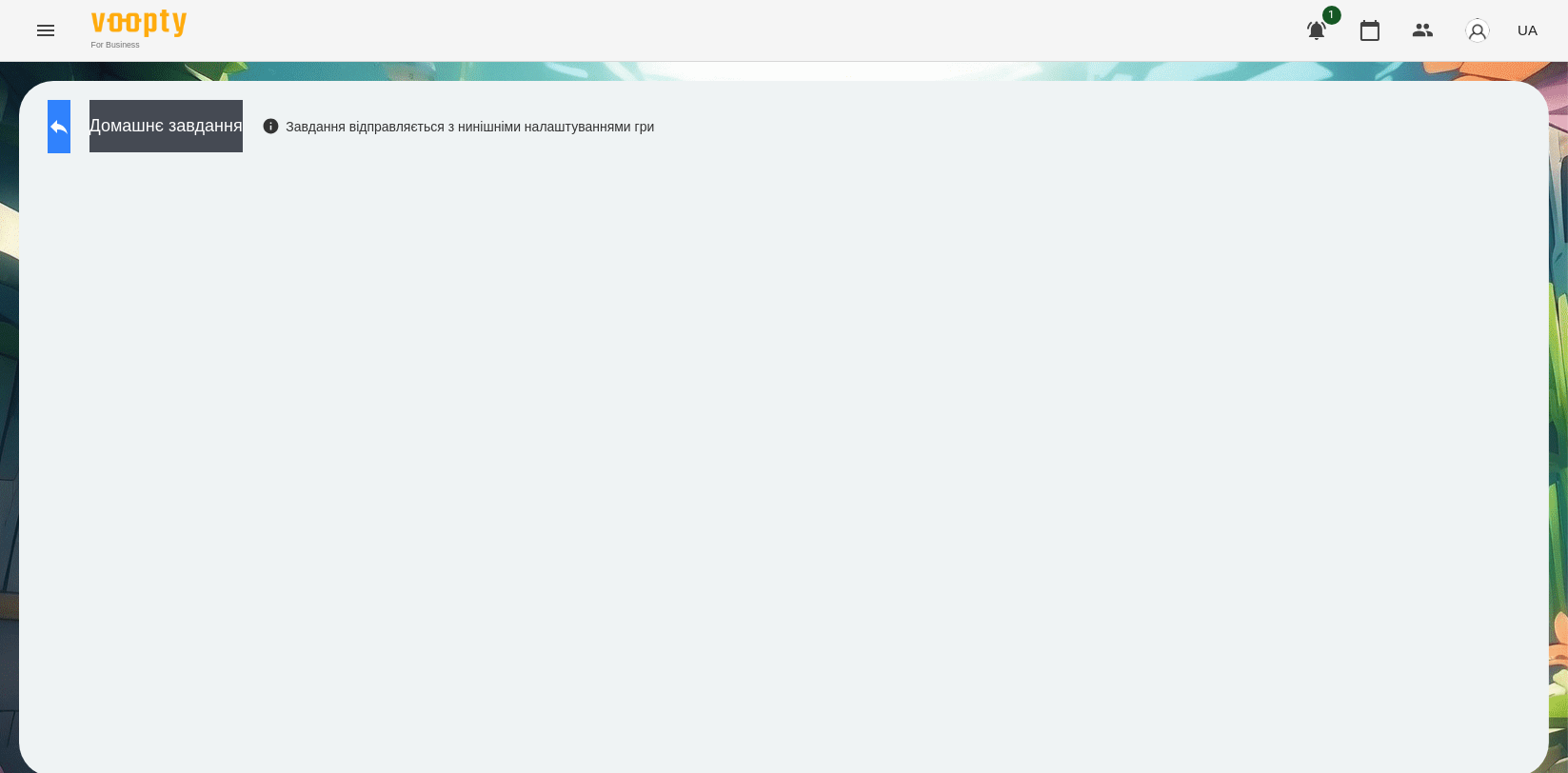
click at [65, 121] on button at bounding box center [59, 126] width 22 height 54
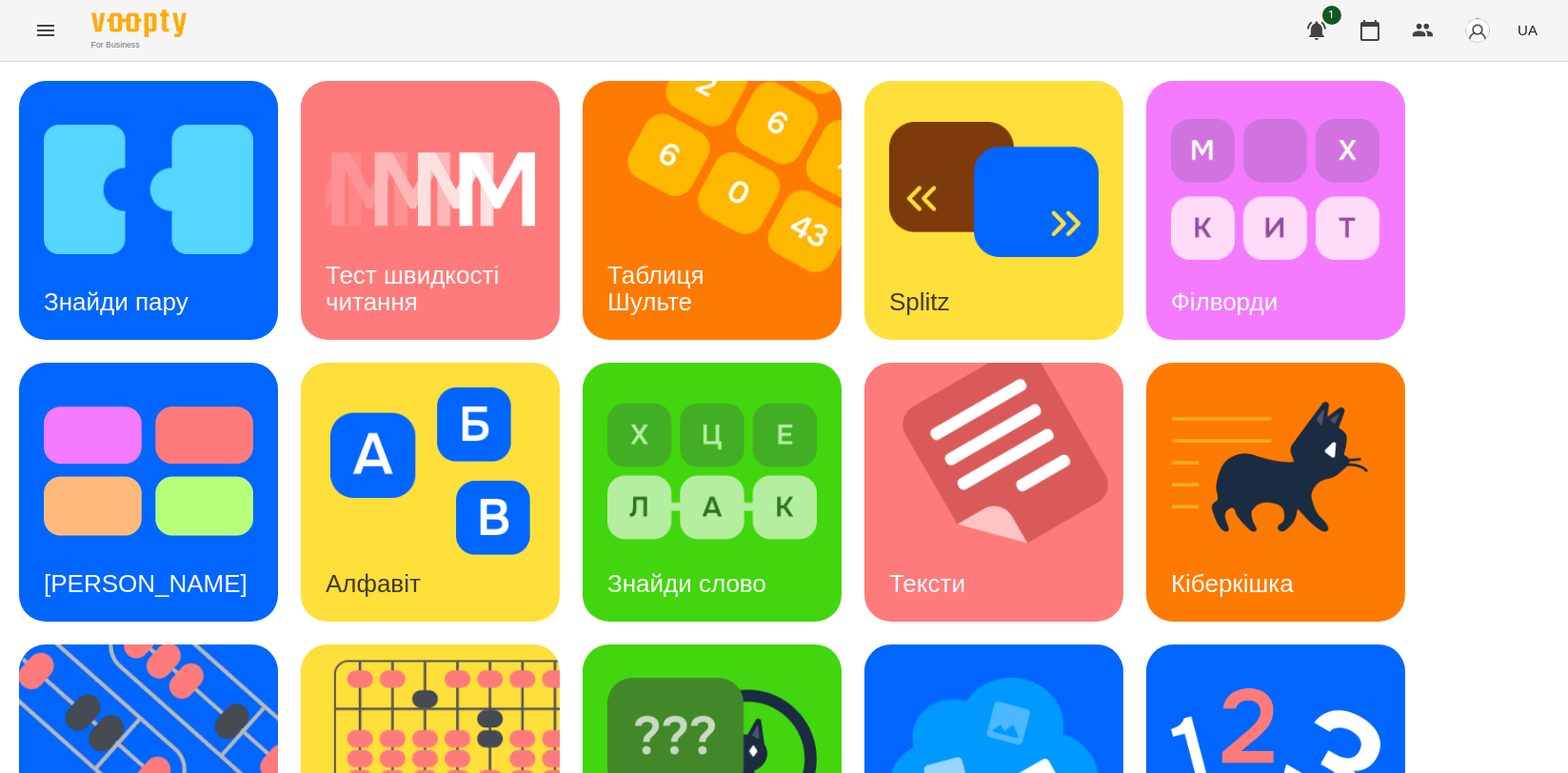
scroll to position [422, 0]
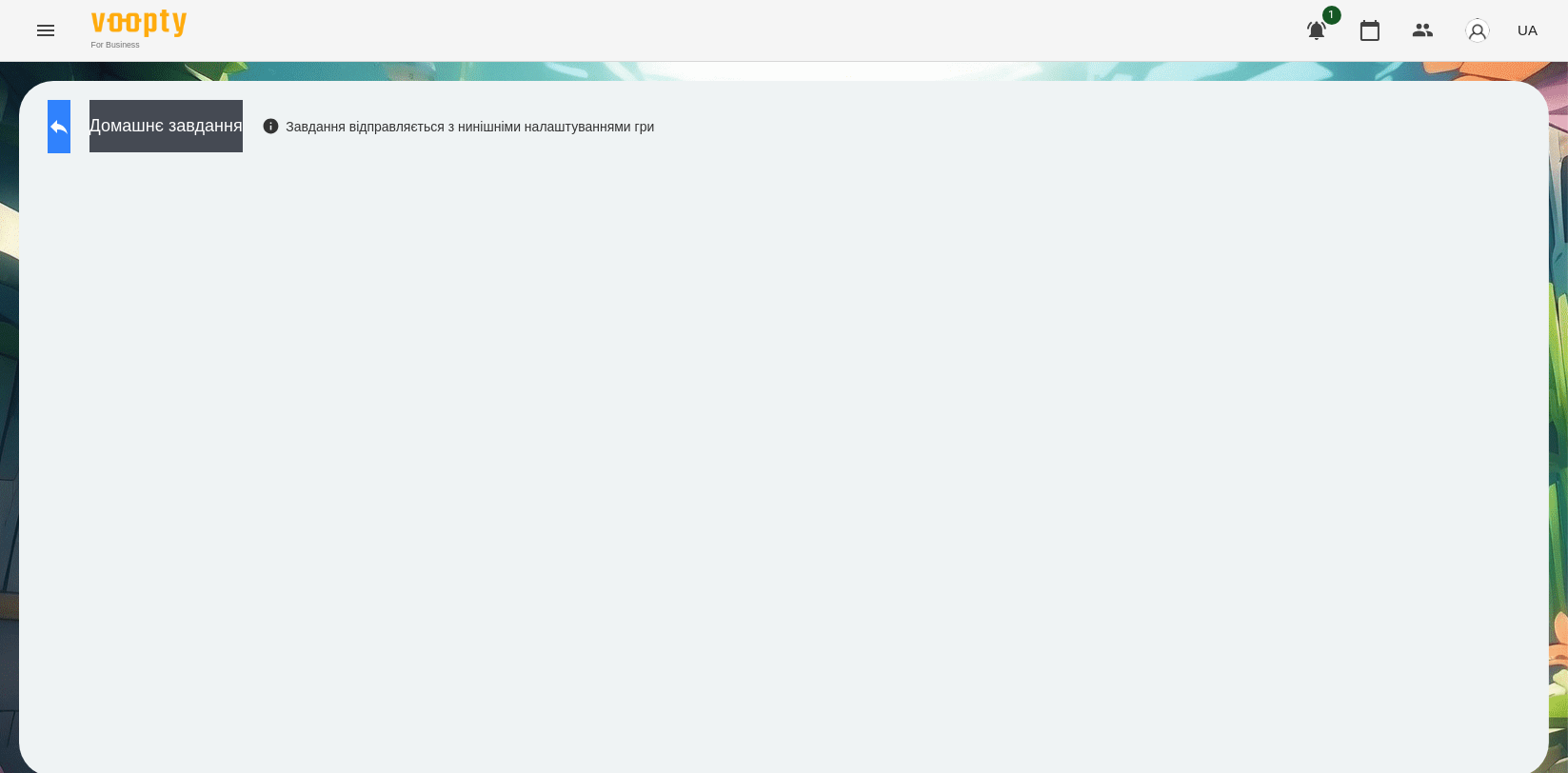
click at [67, 128] on icon at bounding box center [60, 127] width 18 height 15
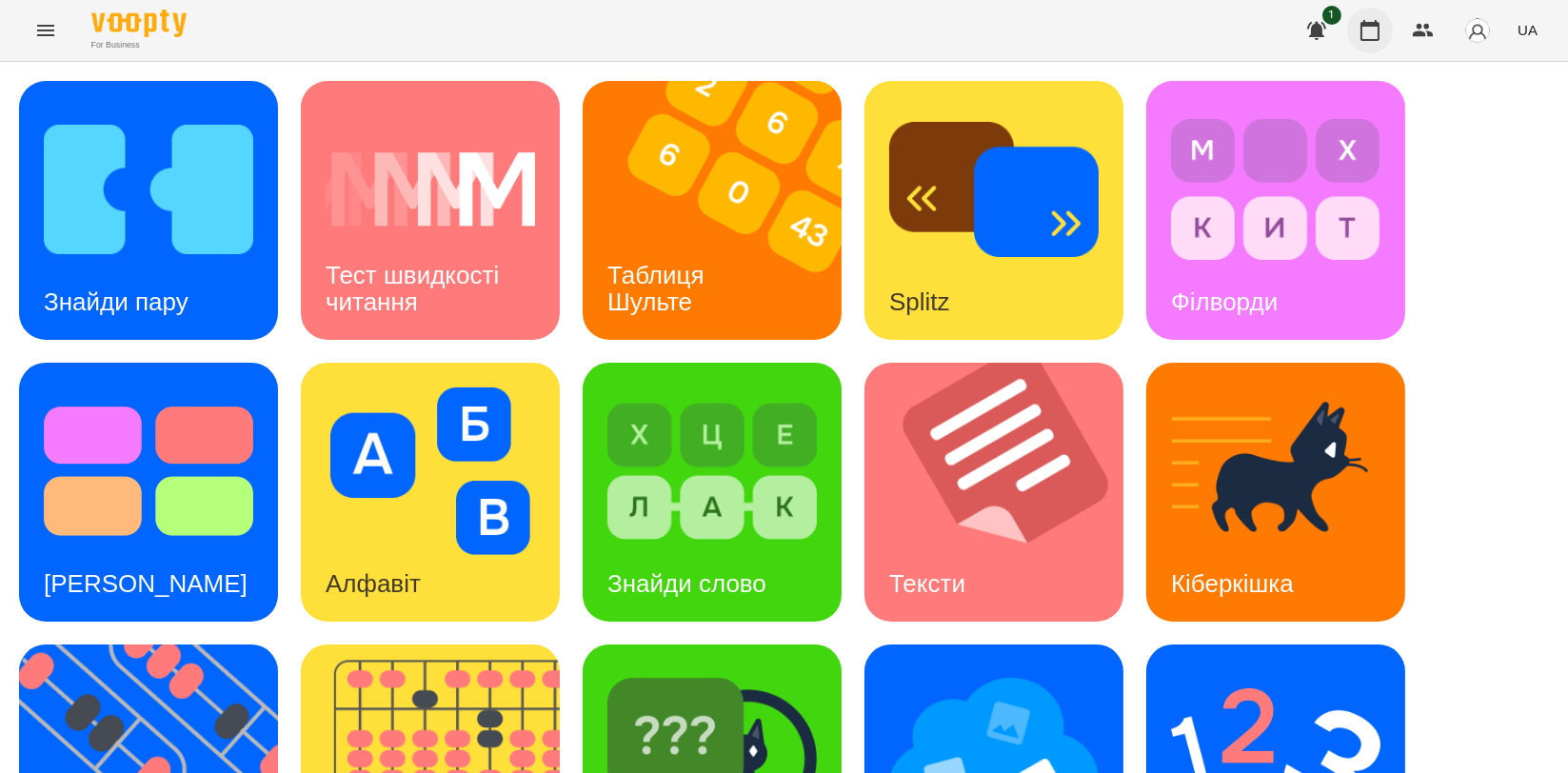
click at [1378, 40] on icon "button" at bounding box center [1369, 29] width 19 height 21
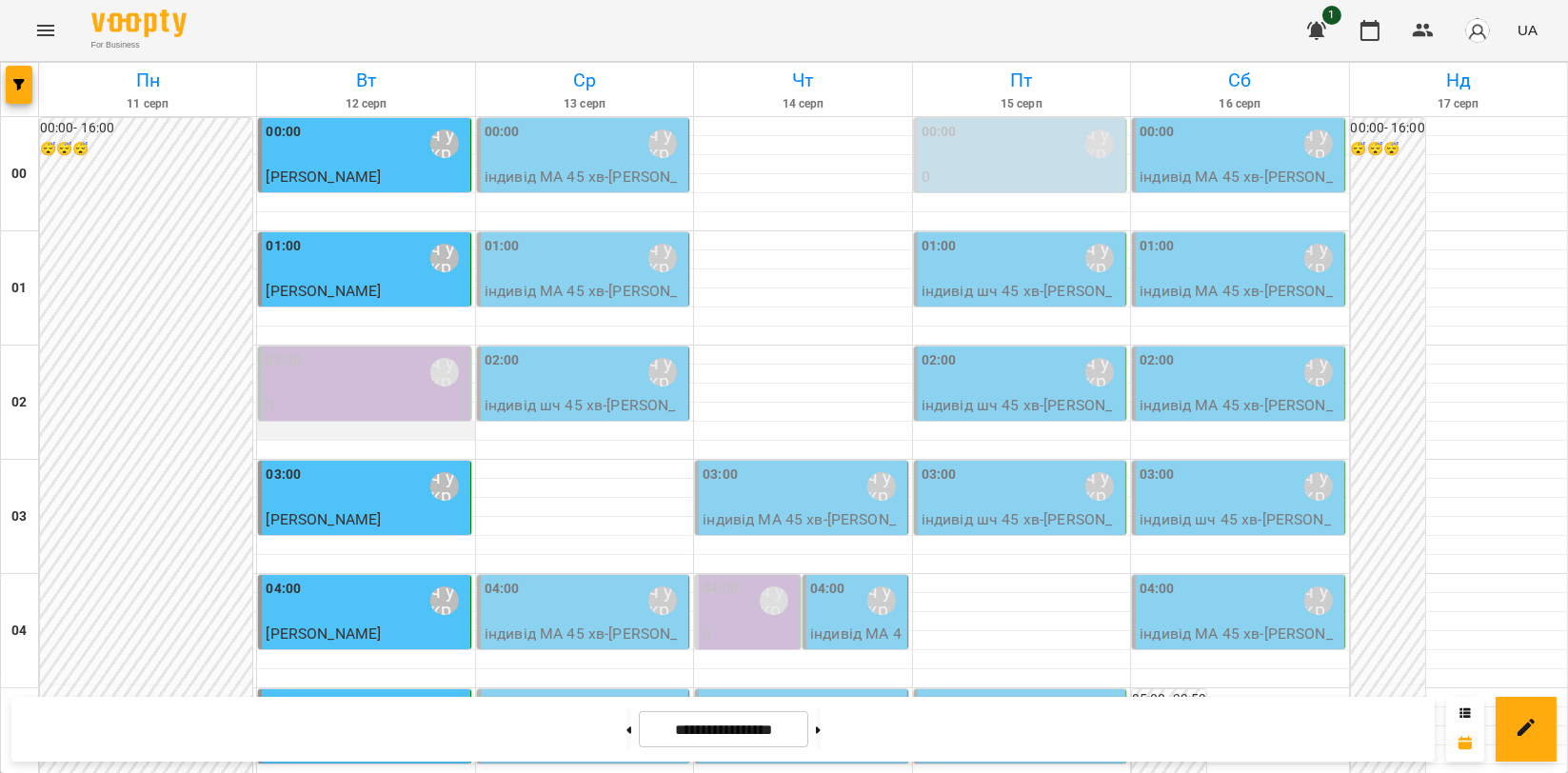
scroll to position [1903, 0]
